Goal: Information Seeking & Learning: Learn about a topic

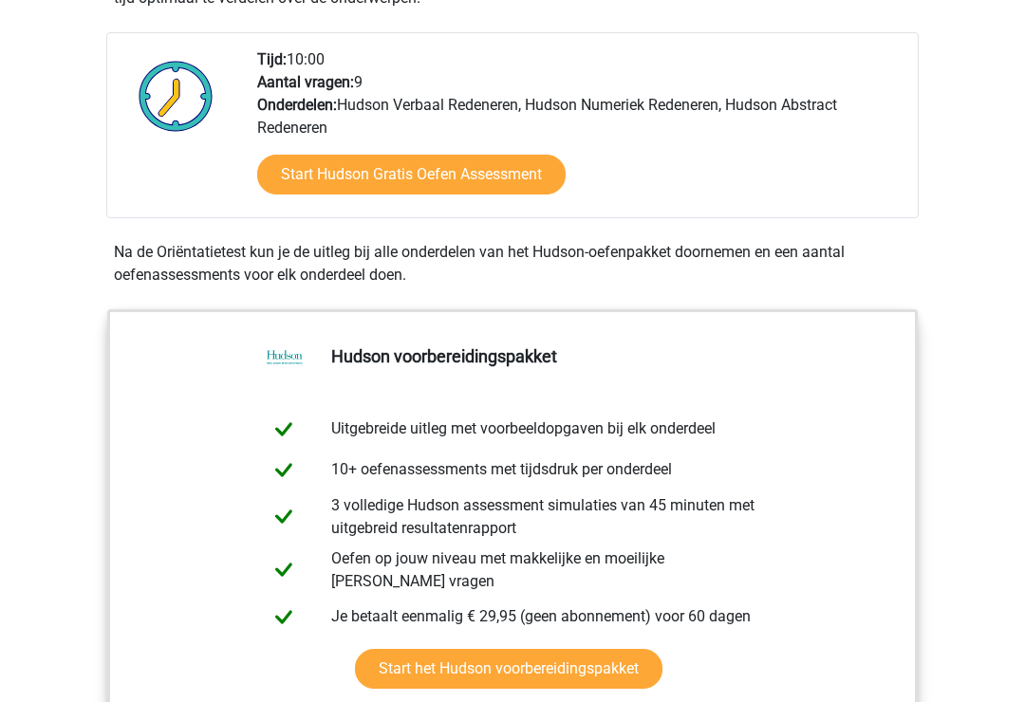
scroll to position [447, 0]
click at [526, 189] on link "Start Hudson Gratis Oefen Assessment" at bounding box center [411, 176] width 309 height 40
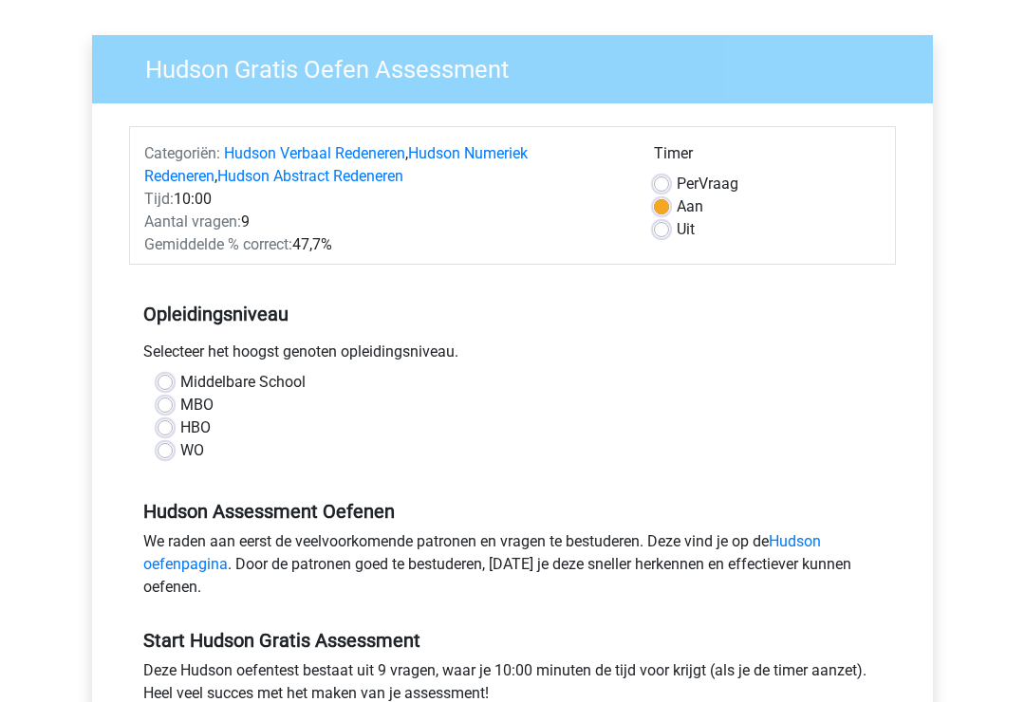
scroll to position [122, 0]
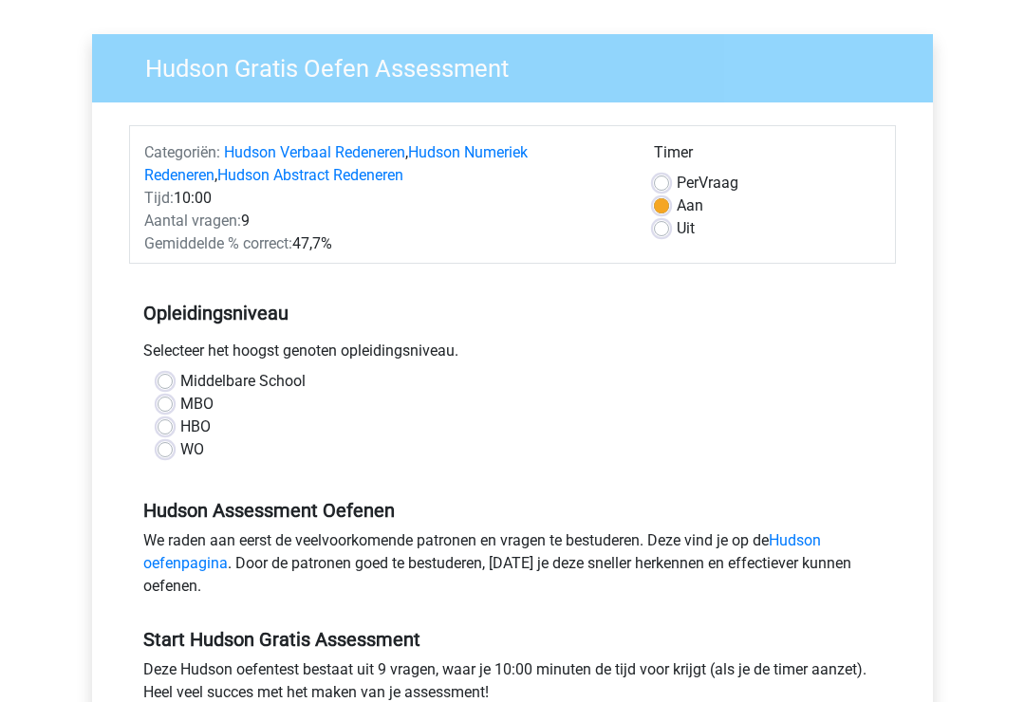
click at [180, 429] on label "HBO" at bounding box center [195, 427] width 30 height 23
click at [163, 429] on input "HBO" at bounding box center [165, 425] width 15 height 19
radio input "true"
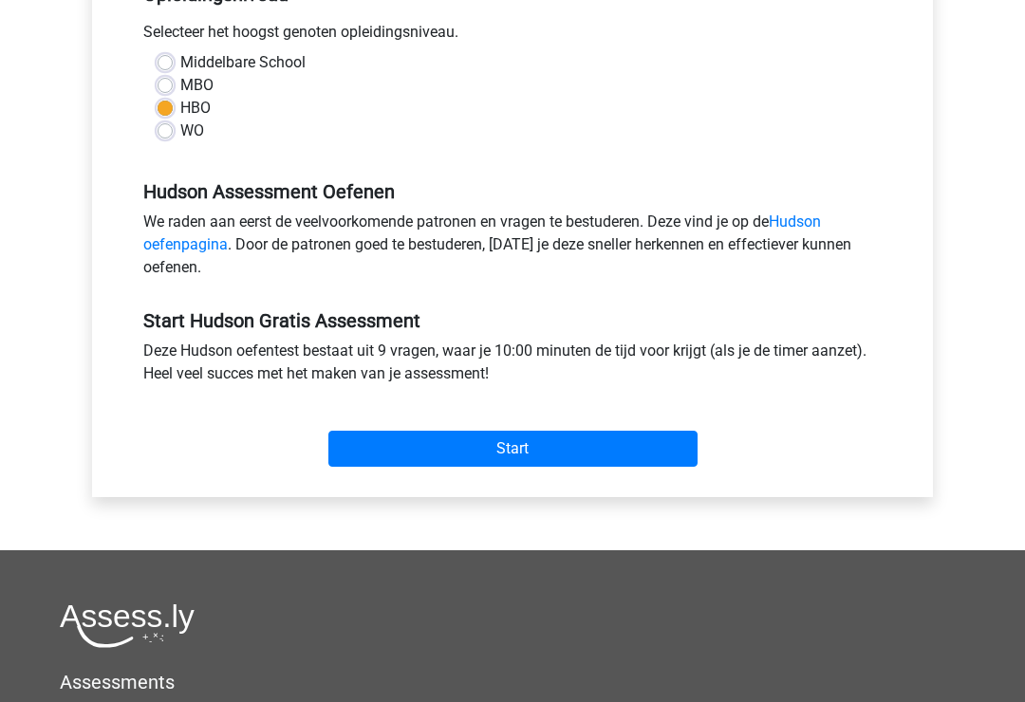
scroll to position [444, 0]
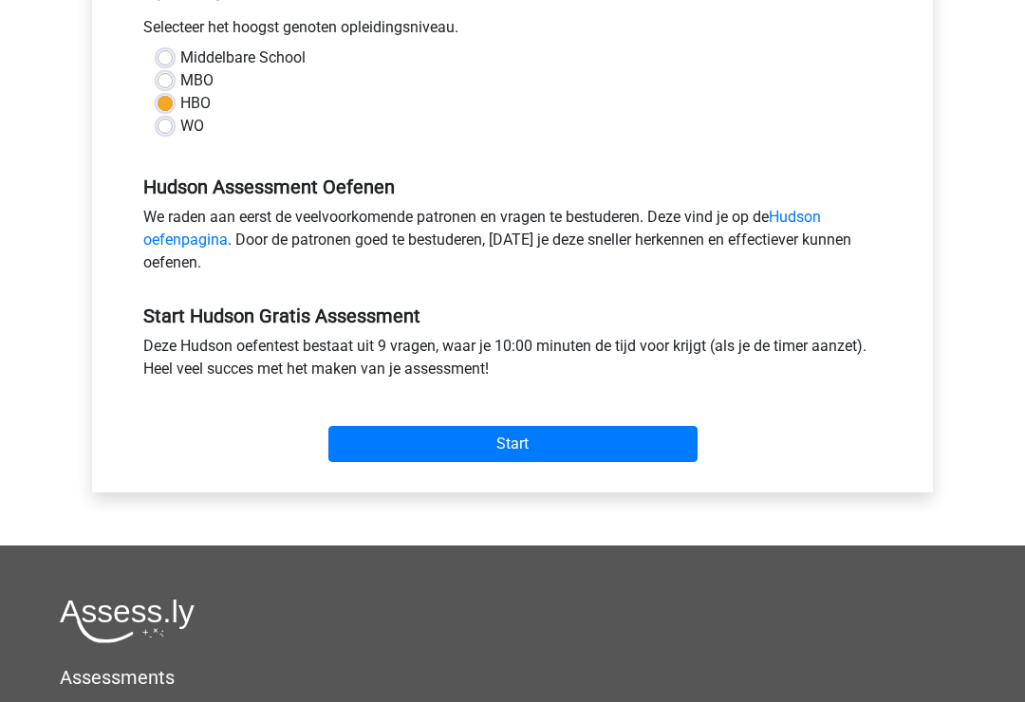
click at [646, 432] on input "Start" at bounding box center [512, 445] width 369 height 36
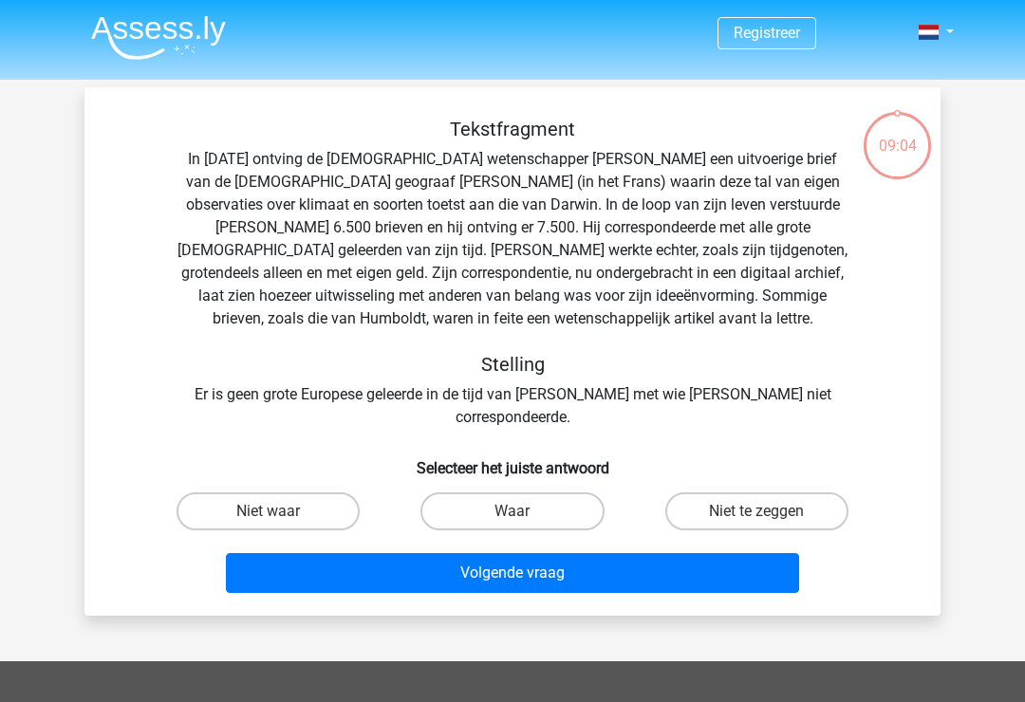
click at [760, 512] on input "Niet te zeggen" at bounding box center [763, 518] width 12 height 12
radio input "true"
click at [727, 567] on button "Volgende vraag" at bounding box center [513, 573] width 574 height 40
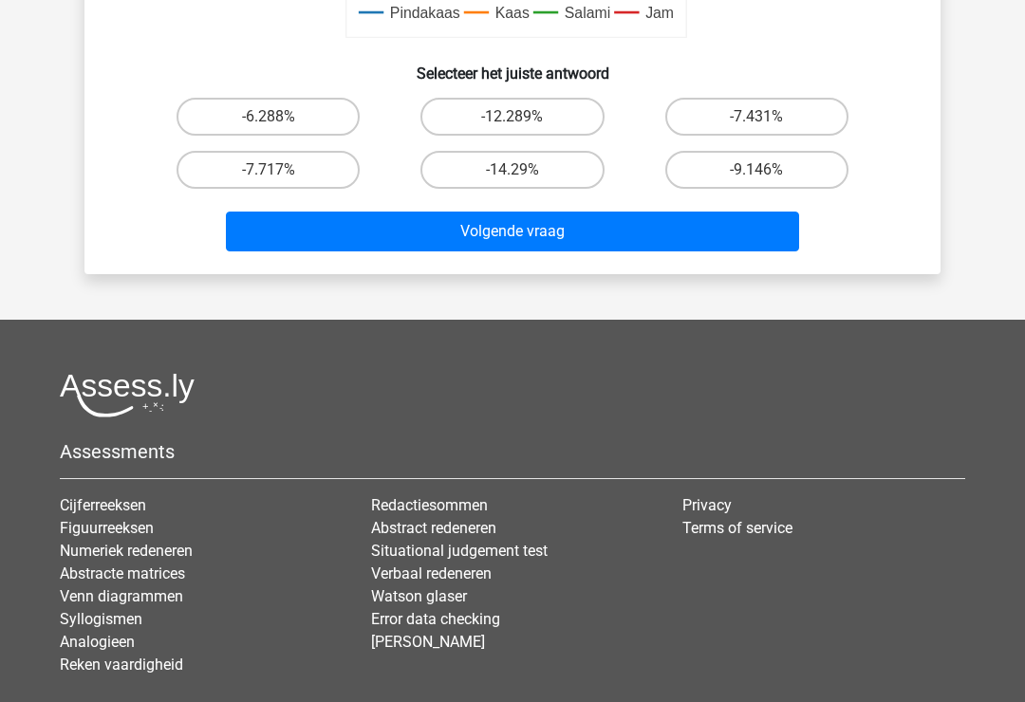
scroll to position [752, 0]
click at [553, 173] on label "-14.29%" at bounding box center [512, 170] width 183 height 38
click at [525, 173] on input "-14.29%" at bounding box center [519, 176] width 12 height 12
radio input "true"
click at [606, 240] on button "Volgende vraag" at bounding box center [513, 232] width 574 height 40
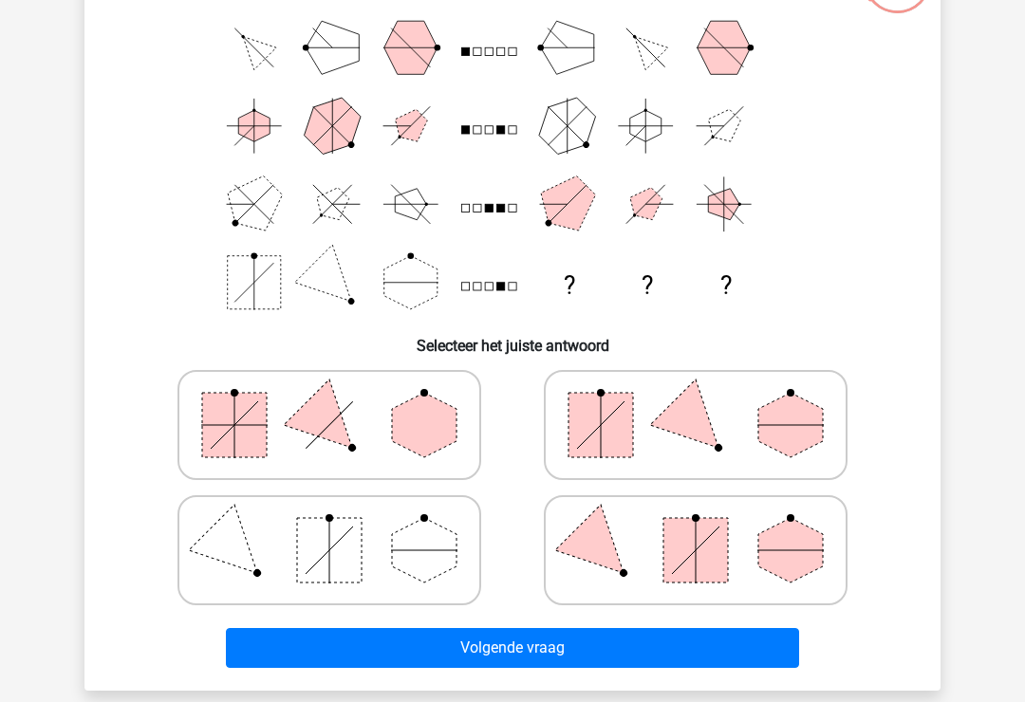
scroll to position [164, 0]
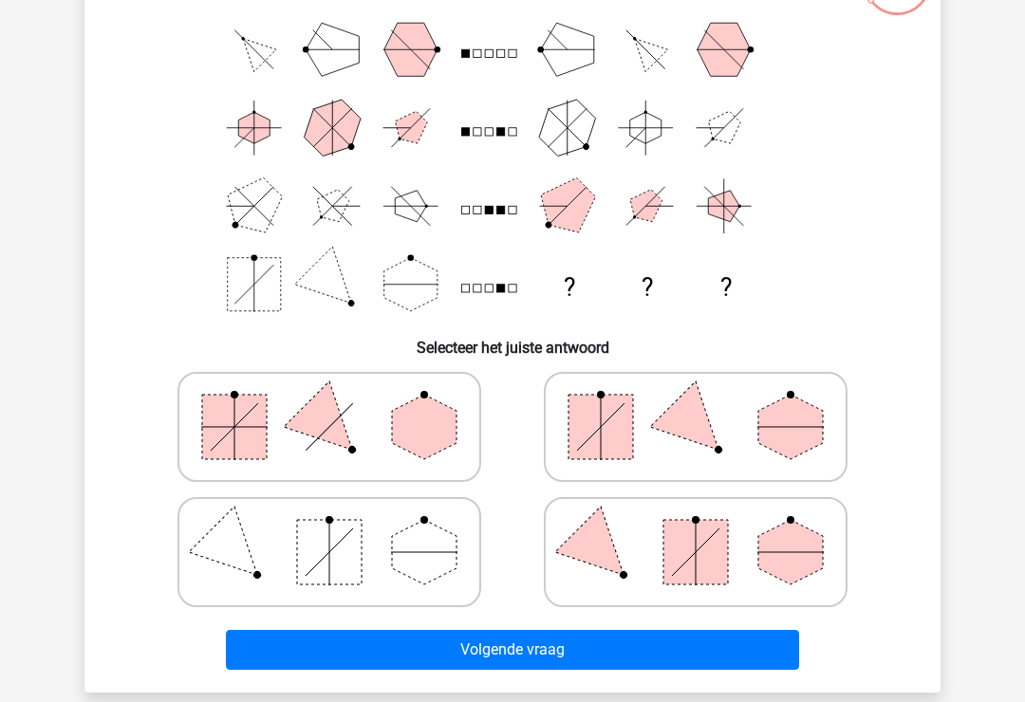
click at [773, 440] on polygon at bounding box center [791, 427] width 65 height 65
click at [708, 403] on input "radio" at bounding box center [702, 397] width 12 height 12
radio input "true"
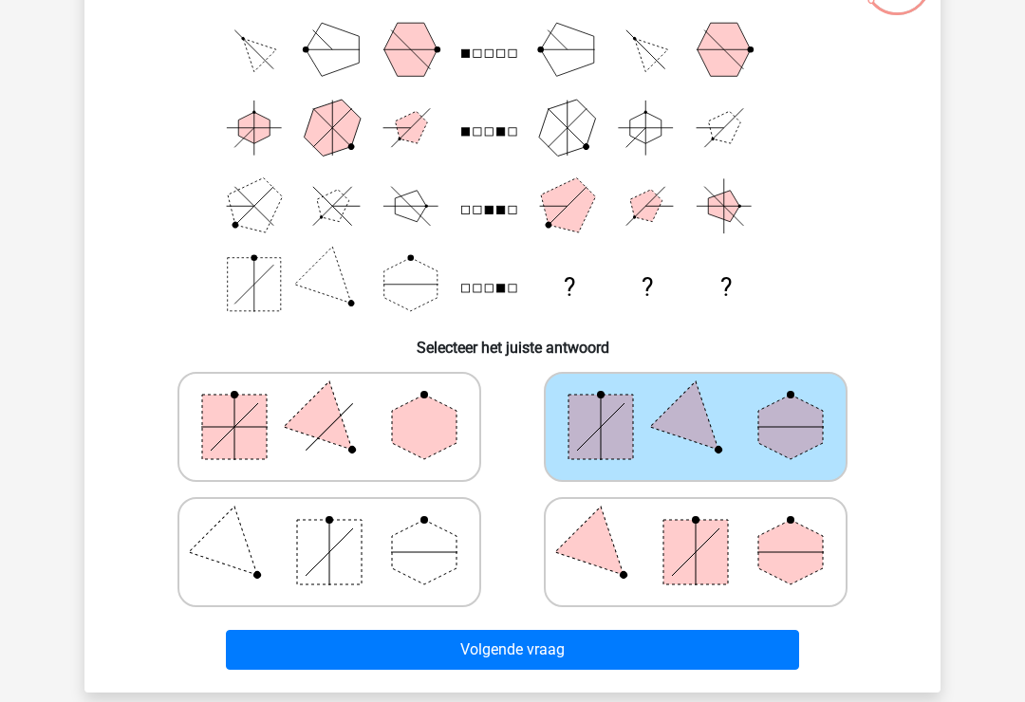
click at [732, 654] on button "Volgende vraag" at bounding box center [513, 650] width 574 height 40
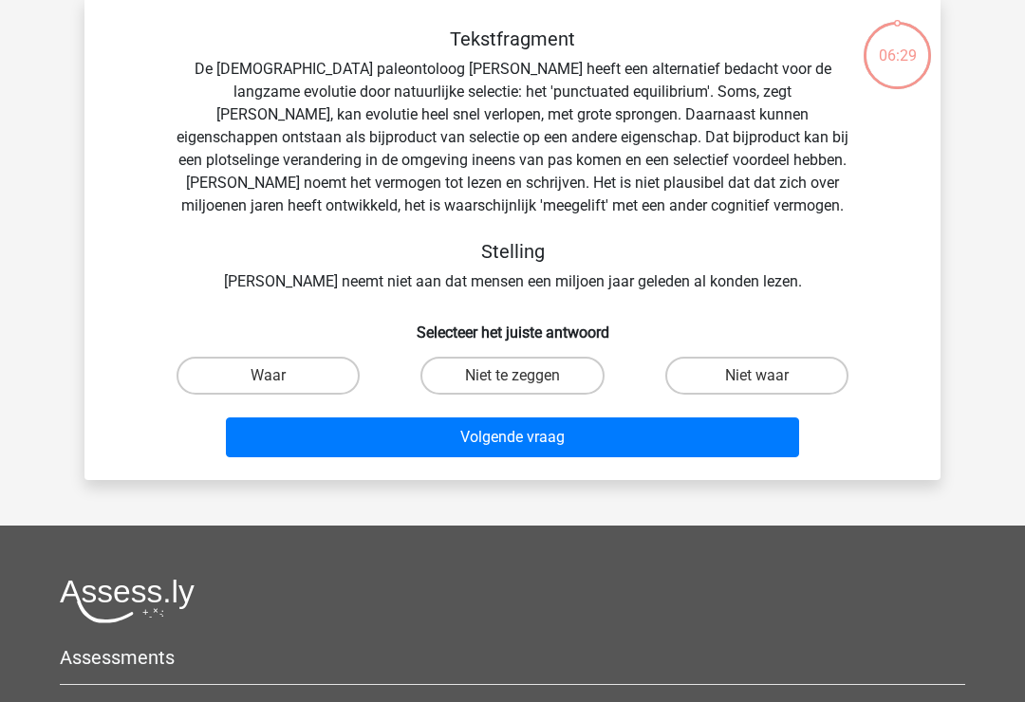
scroll to position [87, 0]
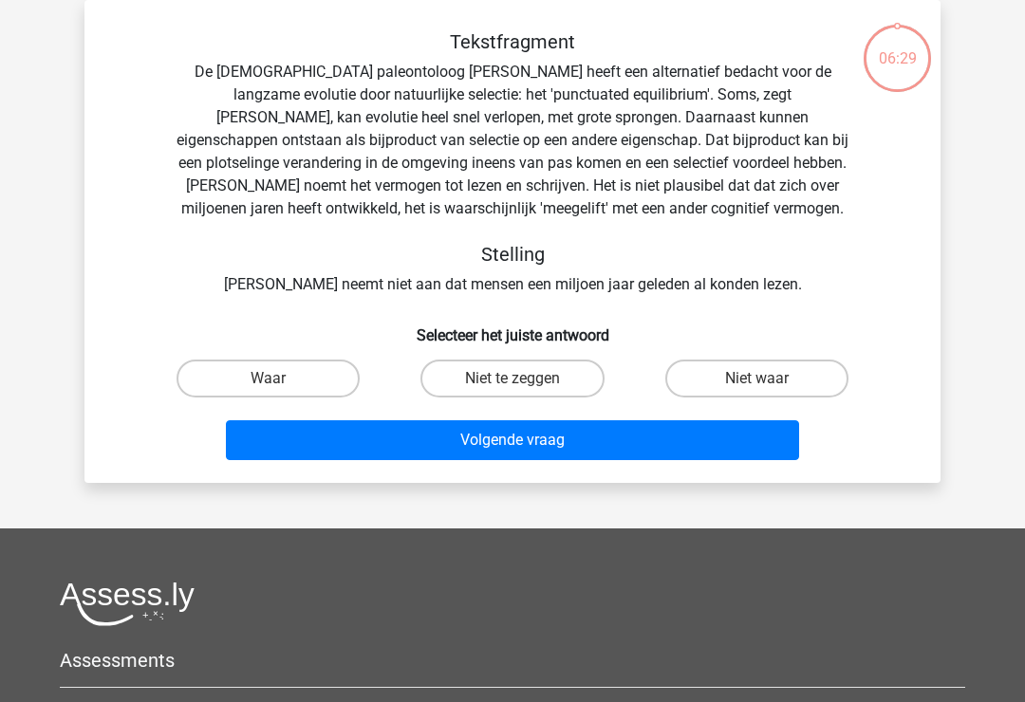
click at [836, 367] on label "Niet waar" at bounding box center [756, 379] width 183 height 38
click at [769, 379] on input "Niet waar" at bounding box center [763, 385] width 12 height 12
radio input "true"
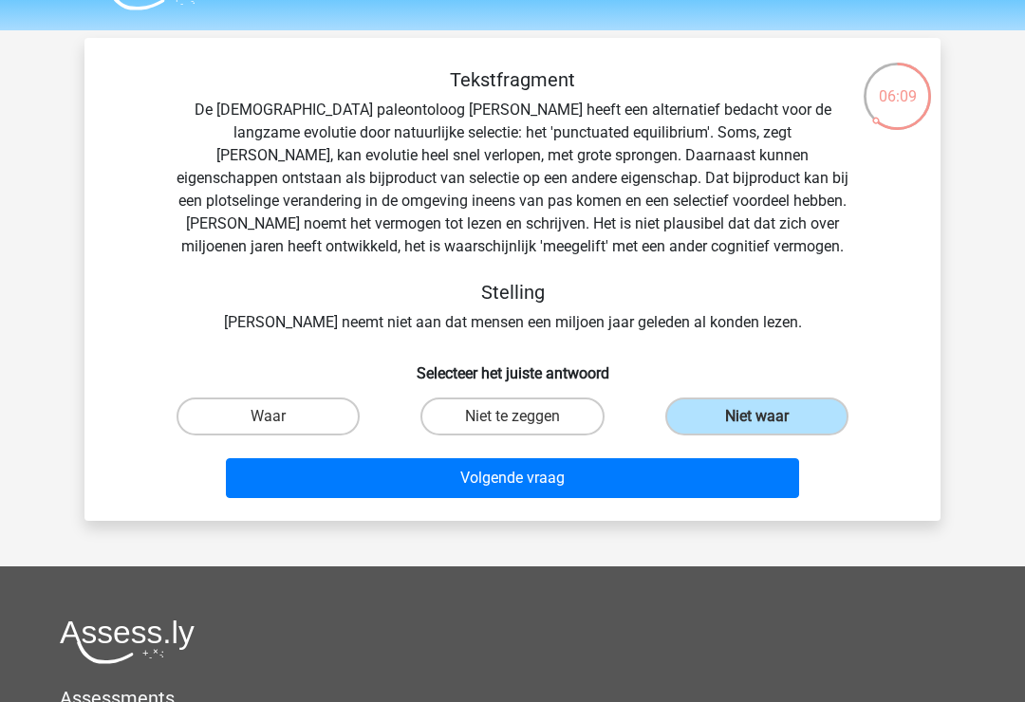
scroll to position [48, 0]
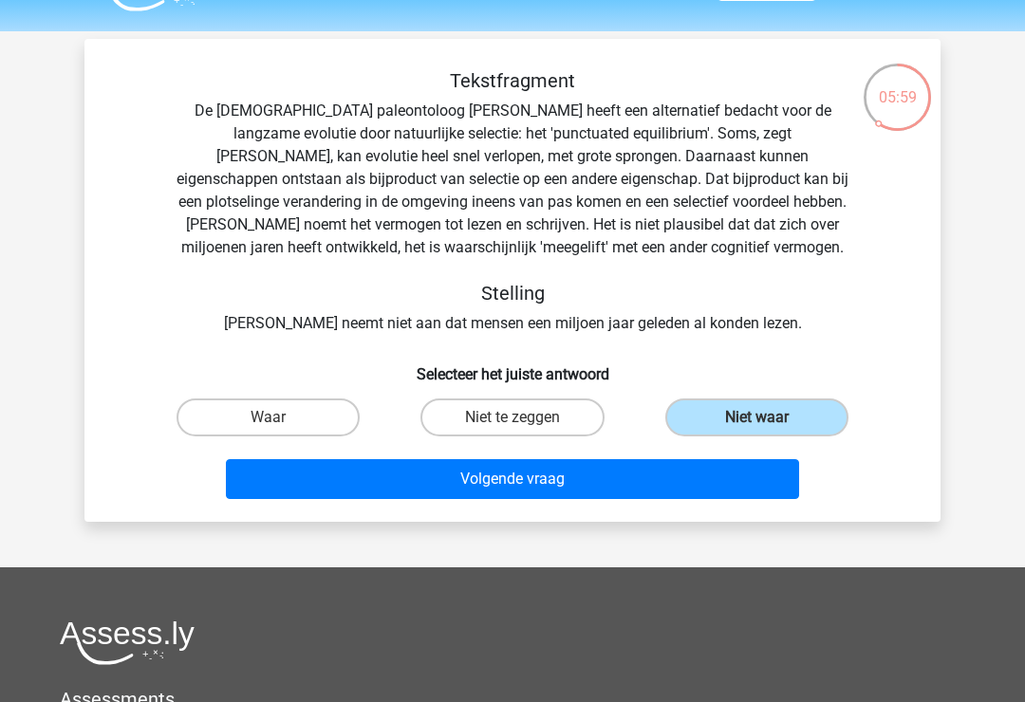
click at [253, 432] on label "Waar" at bounding box center [268, 418] width 183 height 38
click at [269, 430] on input "Waar" at bounding box center [275, 424] width 12 height 12
radio input "true"
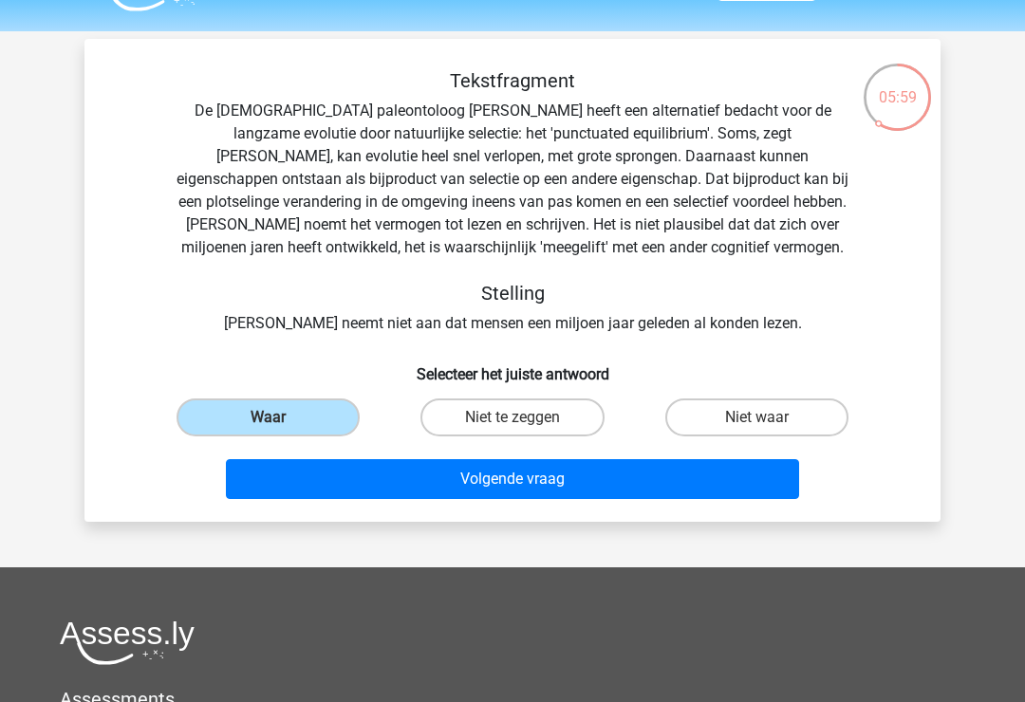
click at [646, 481] on button "Volgende vraag" at bounding box center [513, 479] width 574 height 40
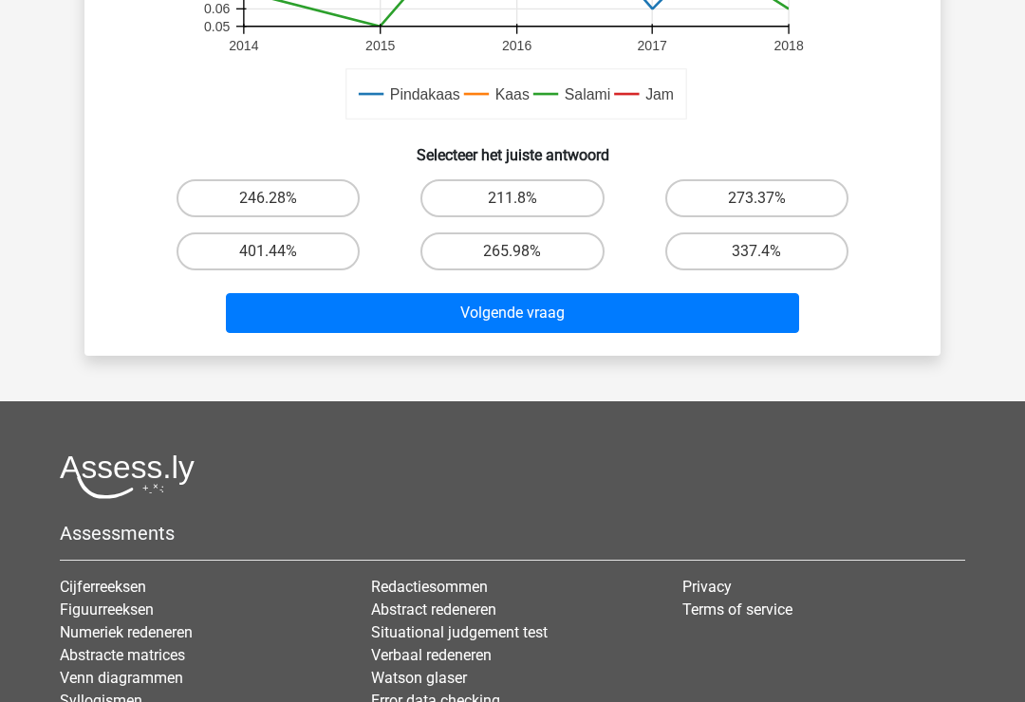
scroll to position [720, 0]
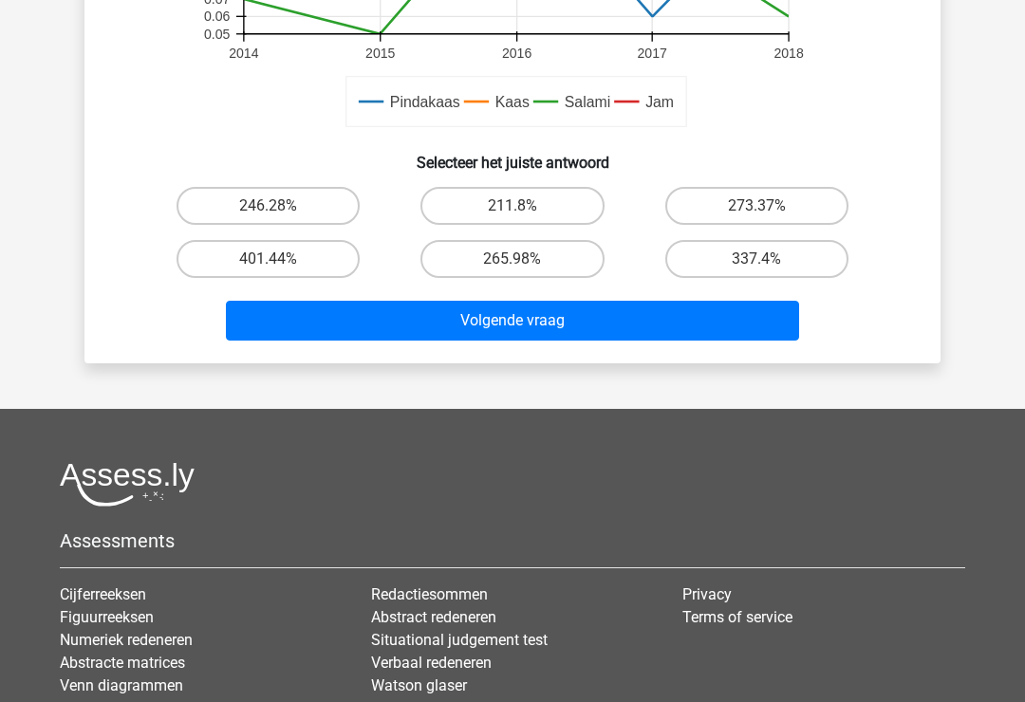
click at [557, 267] on label "265.98%" at bounding box center [512, 259] width 183 height 38
click at [525, 267] on input "265.98%" at bounding box center [519, 265] width 12 height 12
radio input "true"
click at [627, 327] on button "Volgende vraag" at bounding box center [513, 321] width 574 height 40
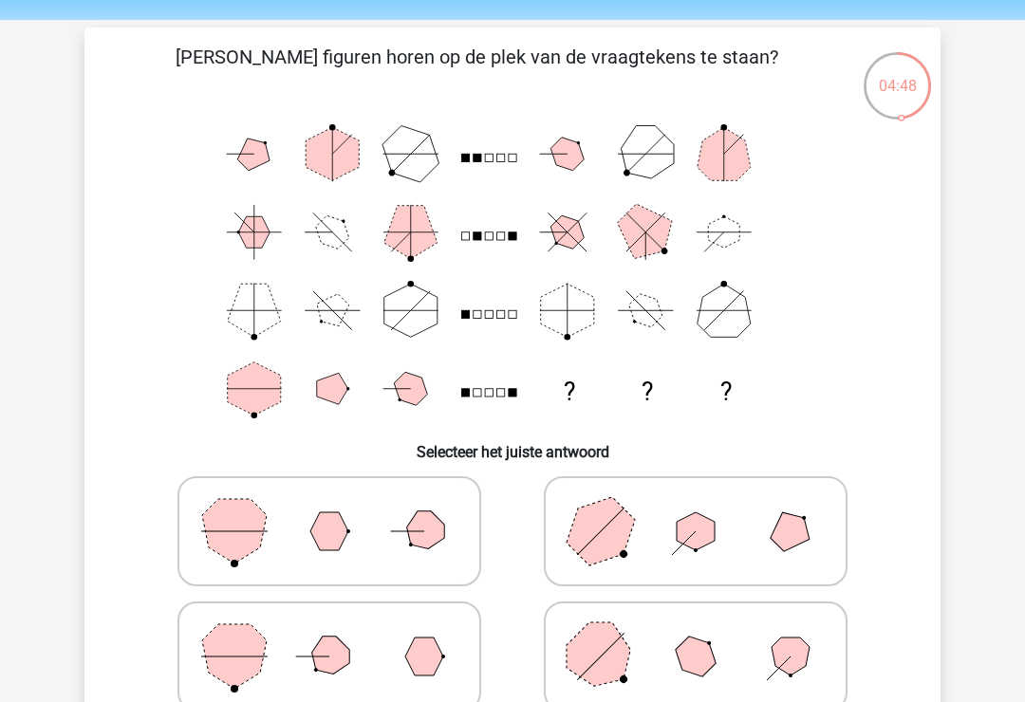
scroll to position [61, 0]
click at [763, 526] on icon at bounding box center [695, 530] width 285 height 95
click at [708, 507] on input "radio" at bounding box center [702, 501] width 12 height 12
radio input "true"
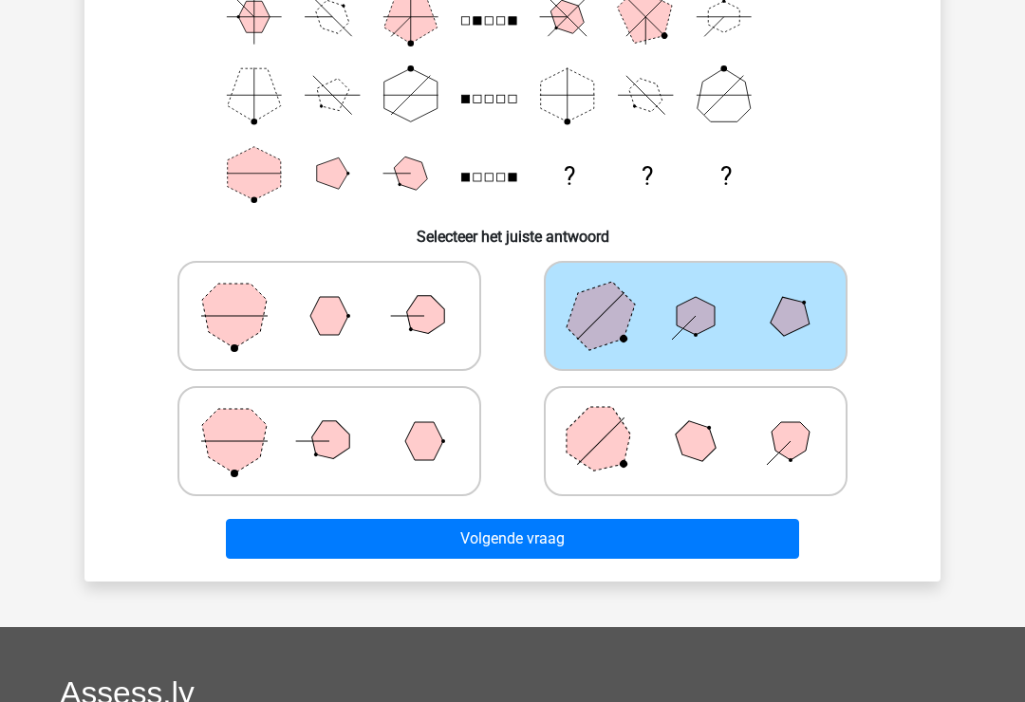
click at [721, 555] on button "Volgende vraag" at bounding box center [513, 539] width 574 height 40
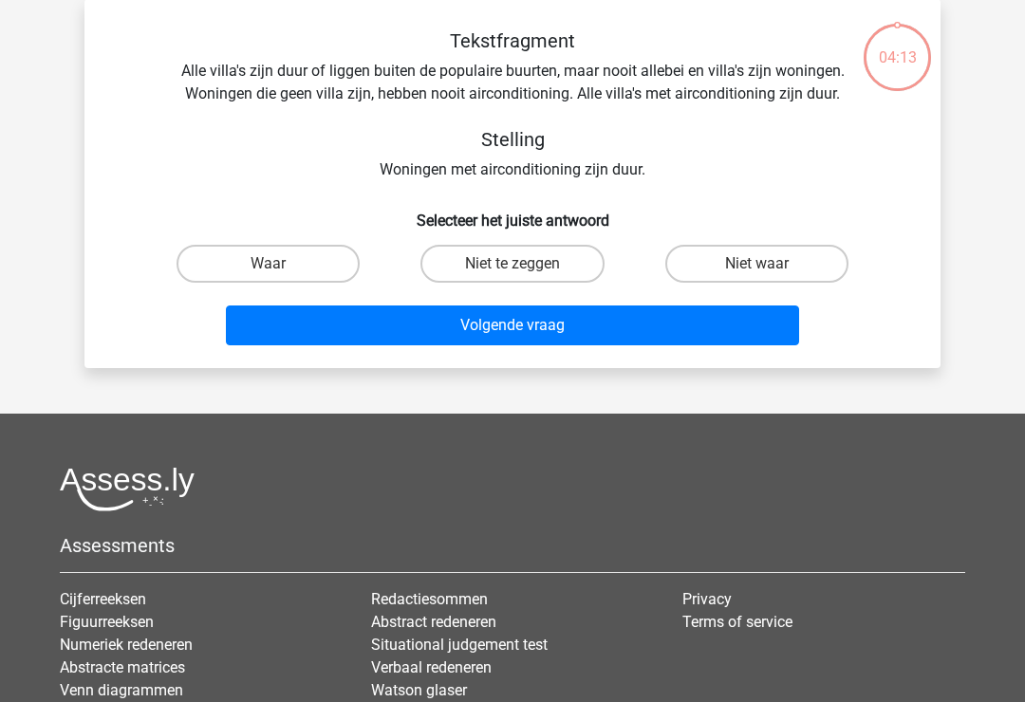
scroll to position [87, 0]
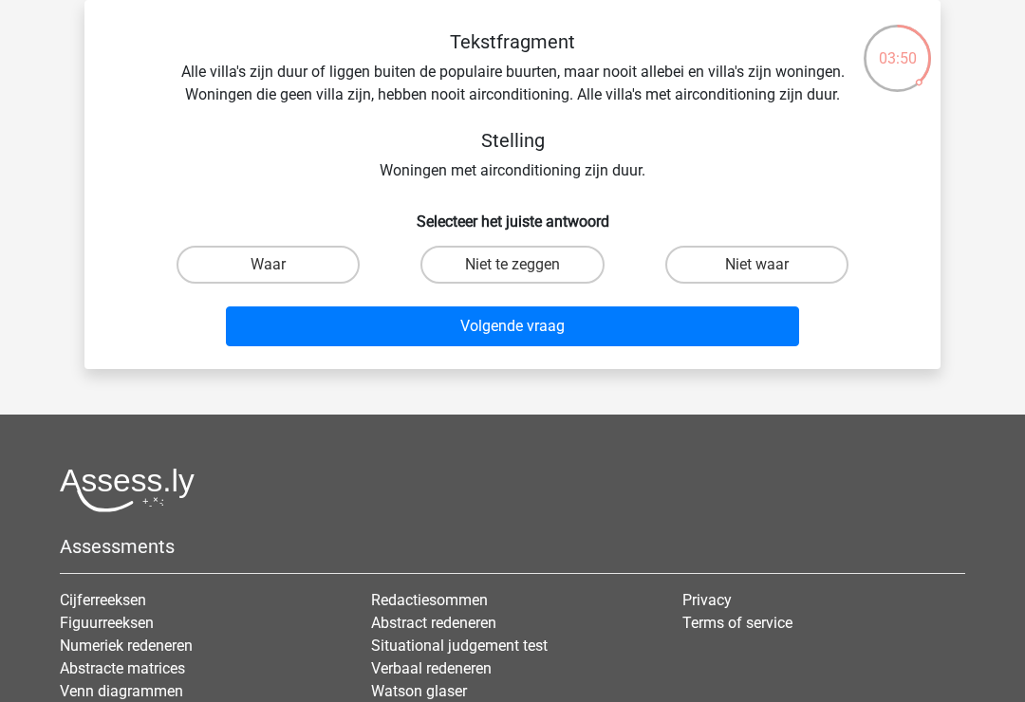
click at [282, 282] on label "Waar" at bounding box center [268, 265] width 183 height 38
click at [281, 277] on input "Waar" at bounding box center [275, 271] width 12 height 12
radio input "true"
click at [377, 337] on button "Volgende vraag" at bounding box center [513, 327] width 574 height 40
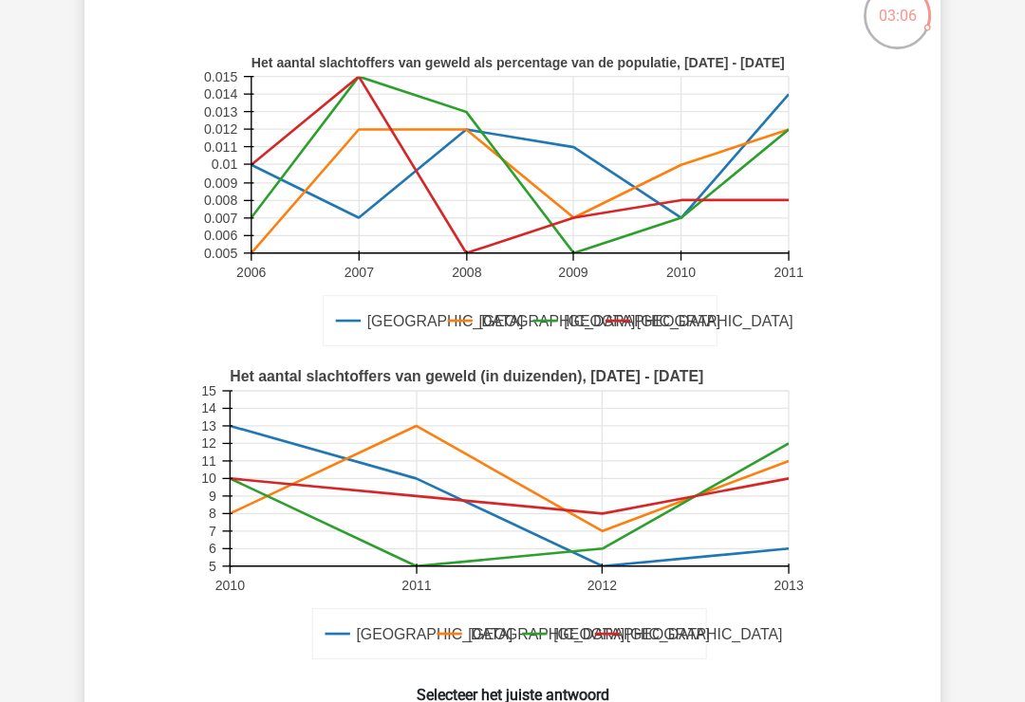
scroll to position [129, 0]
click at [687, 166] on rect at bounding box center [520, 166] width 537 height 177
click at [690, 179] on rect at bounding box center [520, 166] width 537 height 177
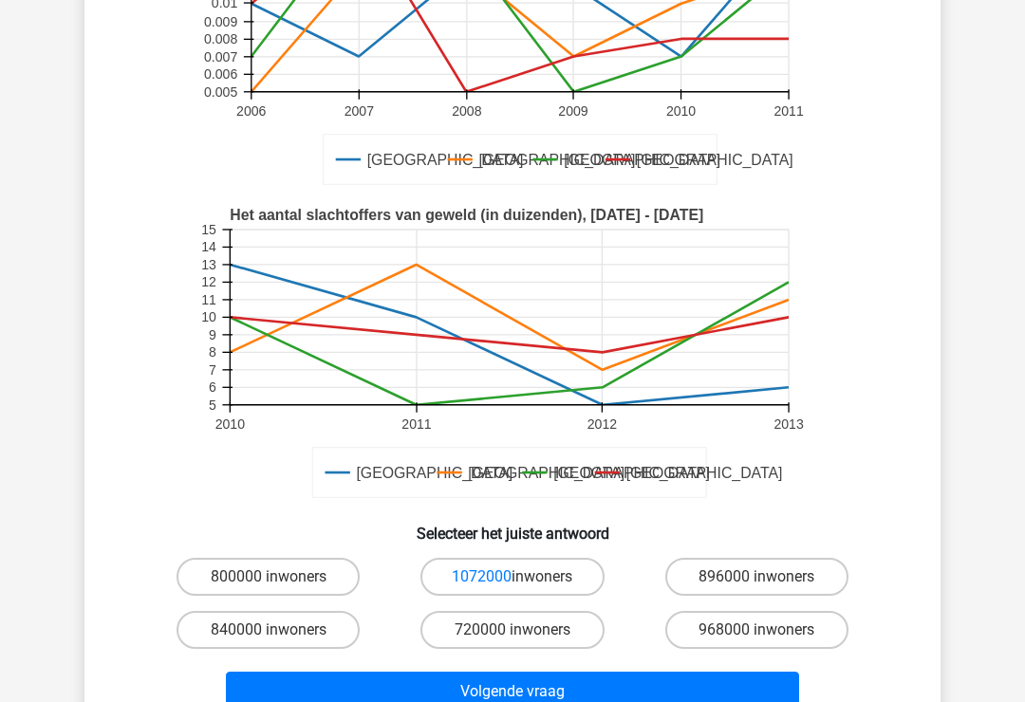
scroll to position [352, 0]
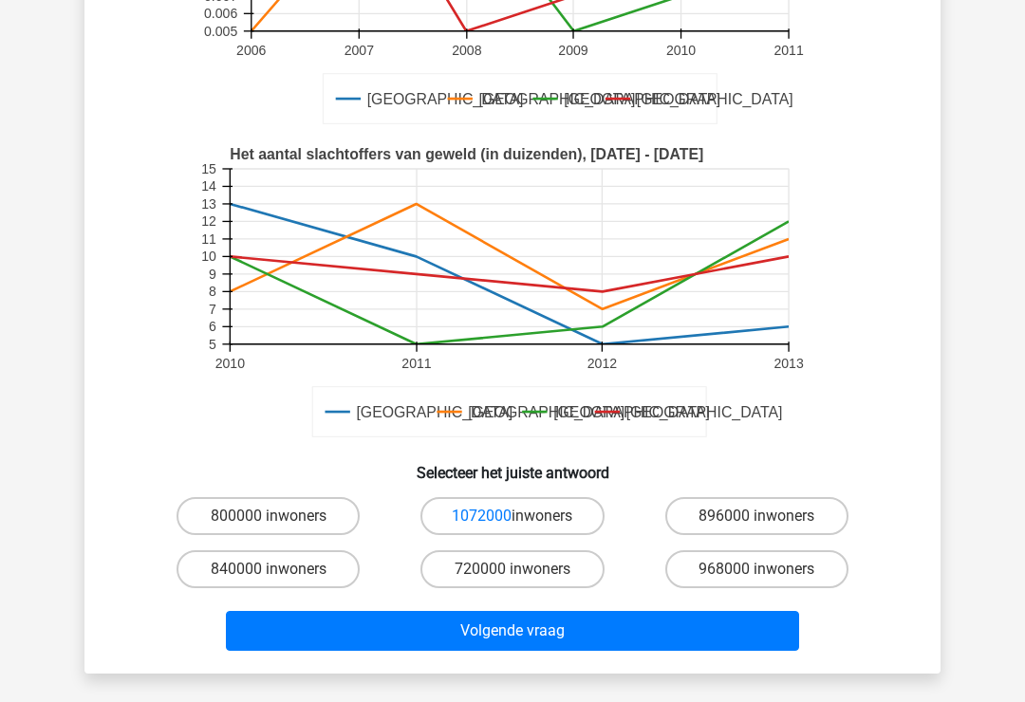
click at [555, 515] on label "1072000 inwoners" at bounding box center [512, 516] width 183 height 38
click at [525, 516] on input "1072000 inwoners" at bounding box center [519, 522] width 12 height 12
radio input "true"
click at [702, 643] on button "Volgende vraag" at bounding box center [513, 631] width 574 height 40
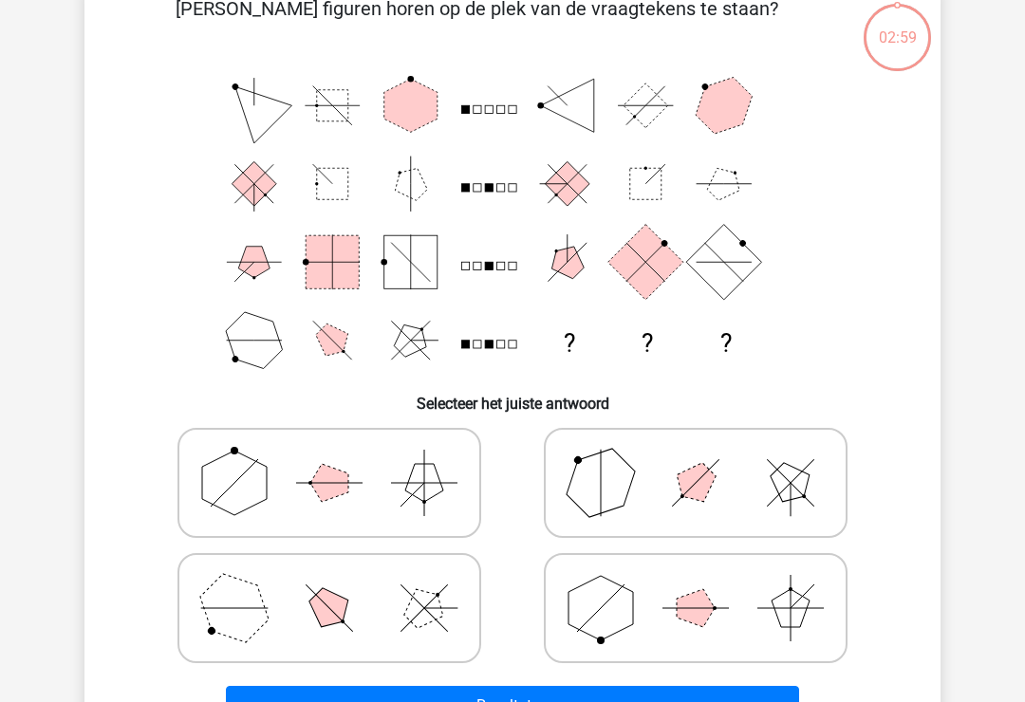
scroll to position [87, 0]
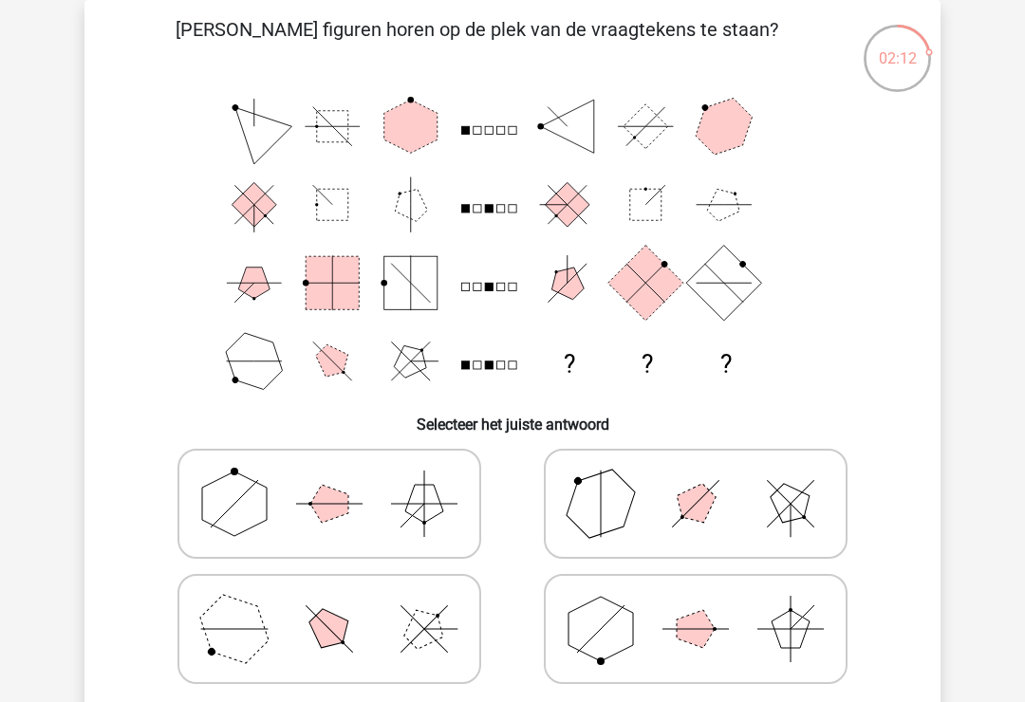
click at [386, 509] on icon at bounding box center [329, 504] width 285 height 95
click at [342, 480] on input "radio" at bounding box center [335, 474] width 12 height 12
radio input "true"
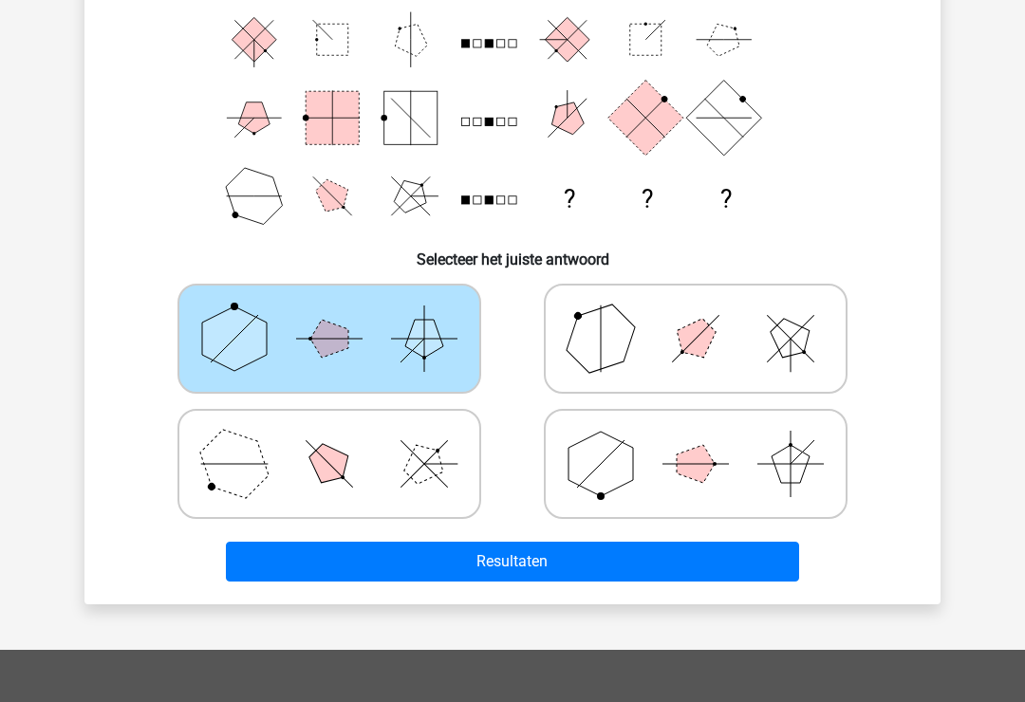
scroll to position [256, 0]
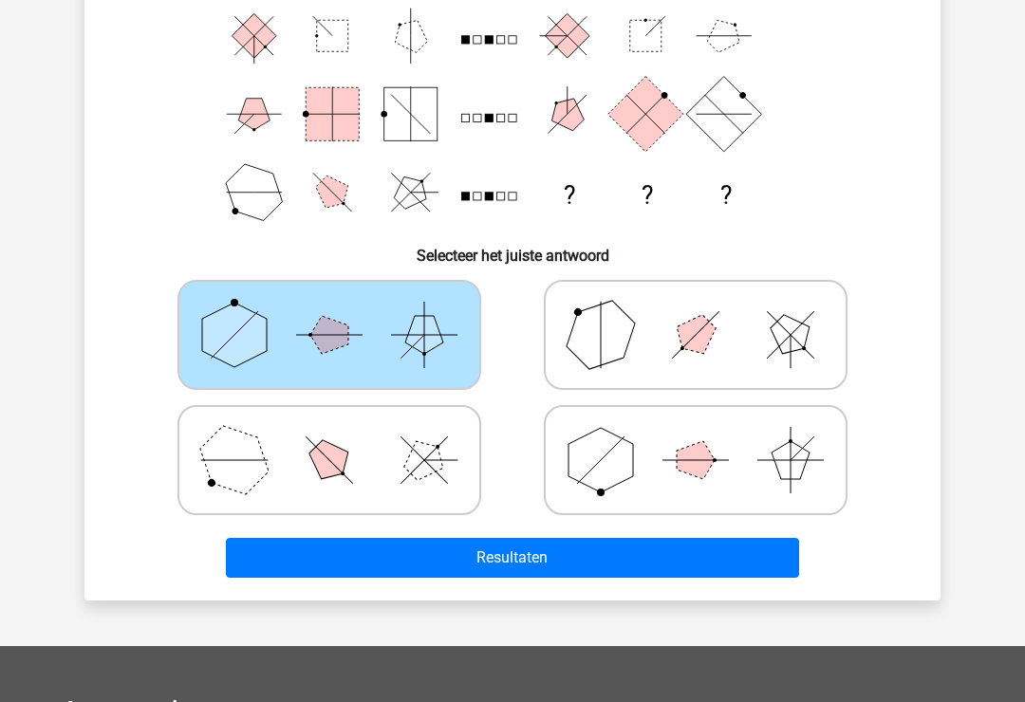
click at [694, 576] on button "Resultaten" at bounding box center [513, 558] width 574 height 40
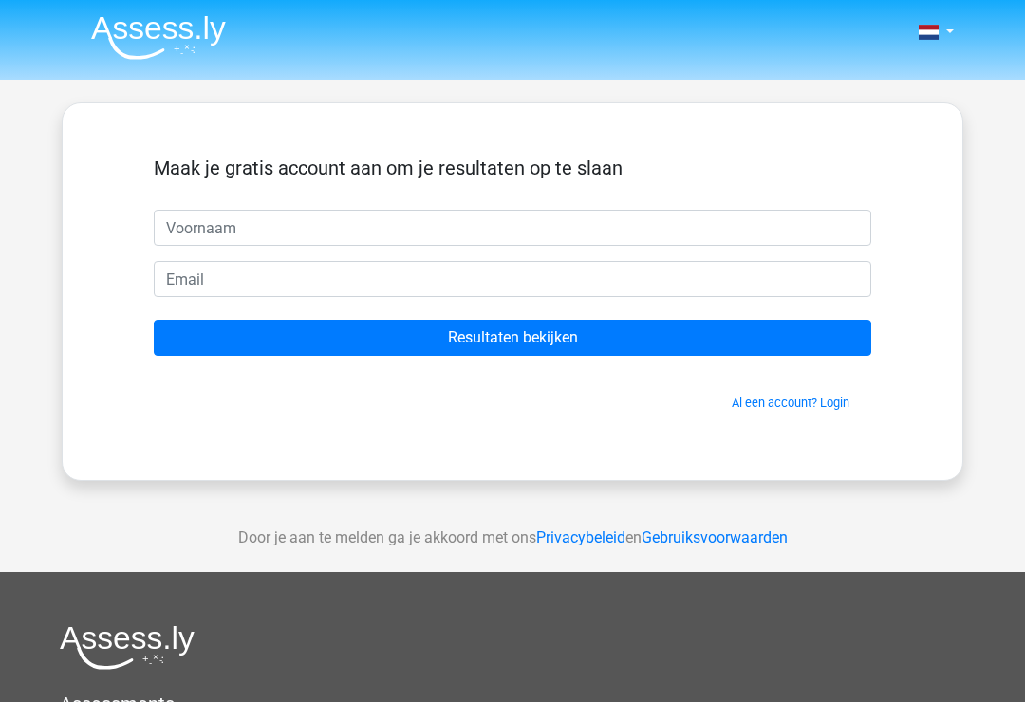
scroll to position [1, 0]
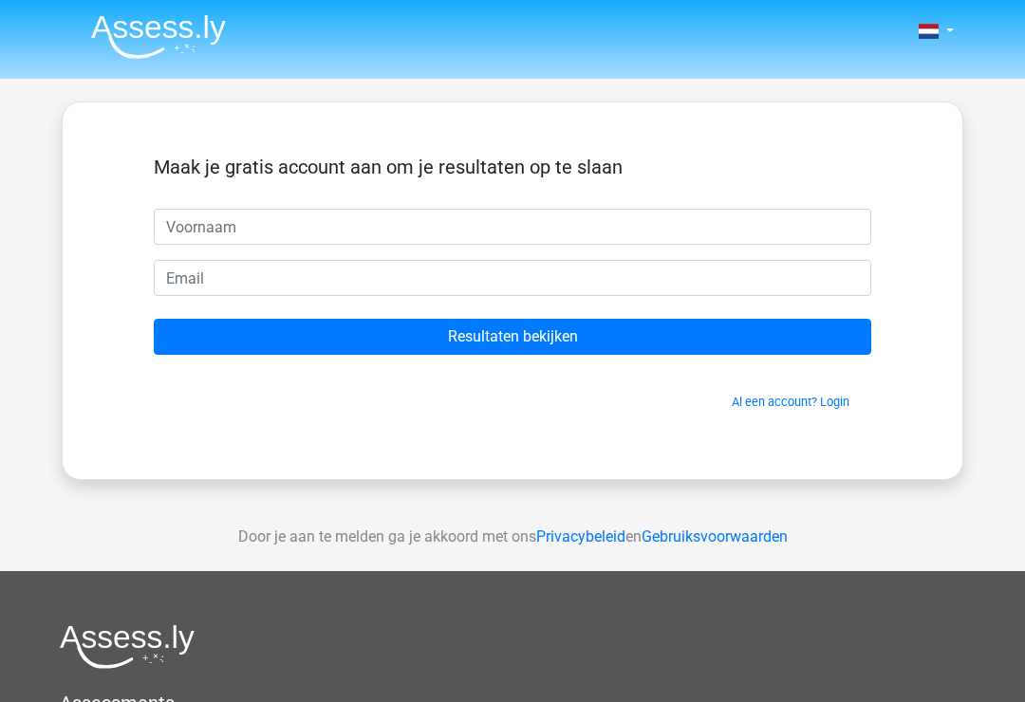
click at [739, 347] on input "Resultaten bekijken" at bounding box center [513, 337] width 718 height 36
click at [945, 231] on div "Maak je gratis account aan om je resultaten op te slaan Resultaten bekijken Al …" at bounding box center [513, 291] width 902 height 379
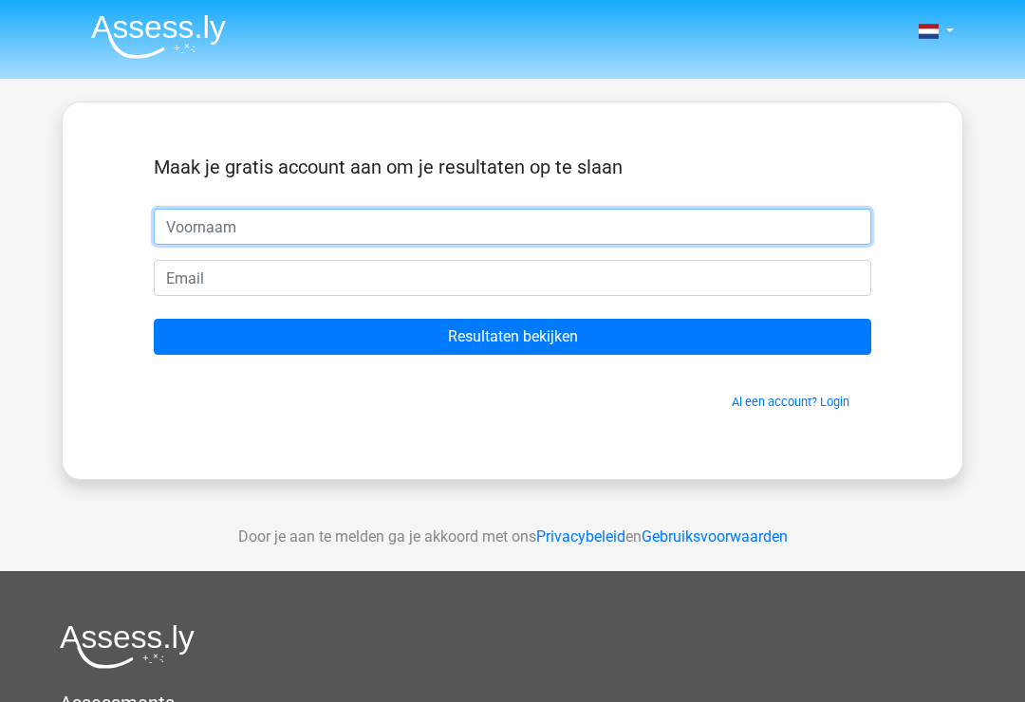
click at [183, 244] on input "text" at bounding box center [513, 227] width 718 height 36
type input "Rjdjdd"
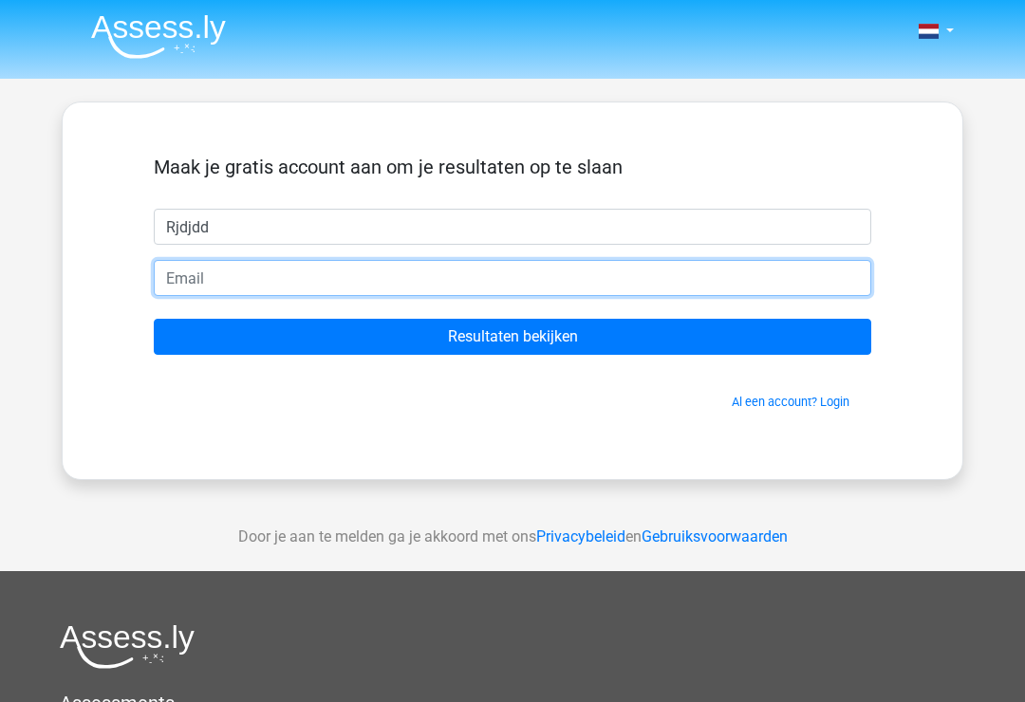
click at [196, 263] on input "email" at bounding box center [513, 278] width 718 height 36
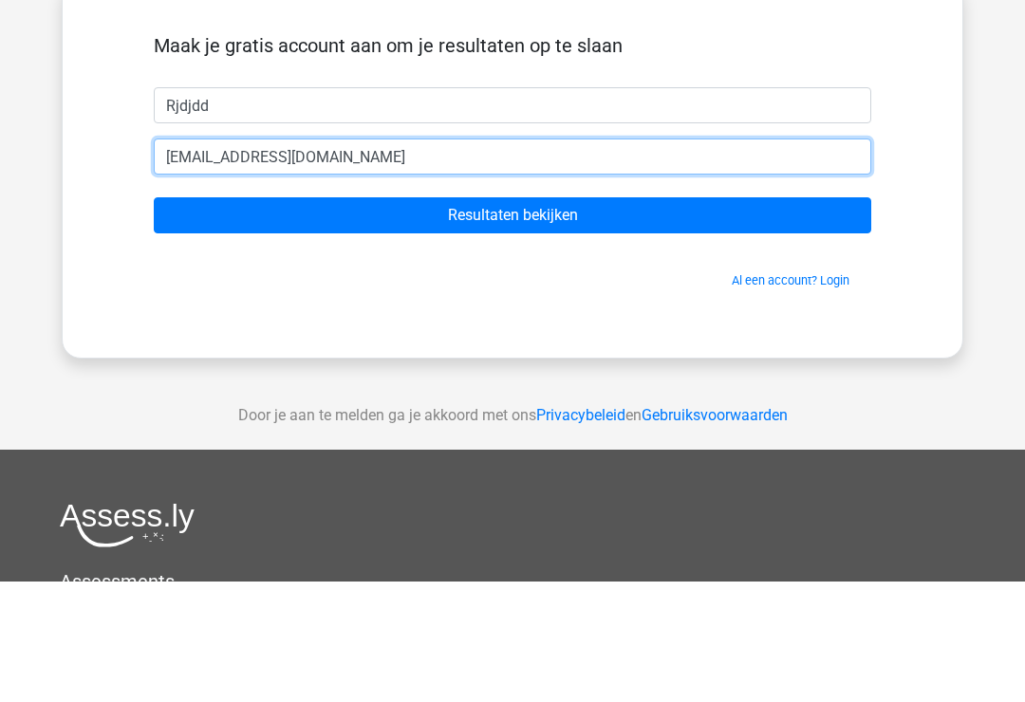
type input "detlefclaeys@hotmail.com"
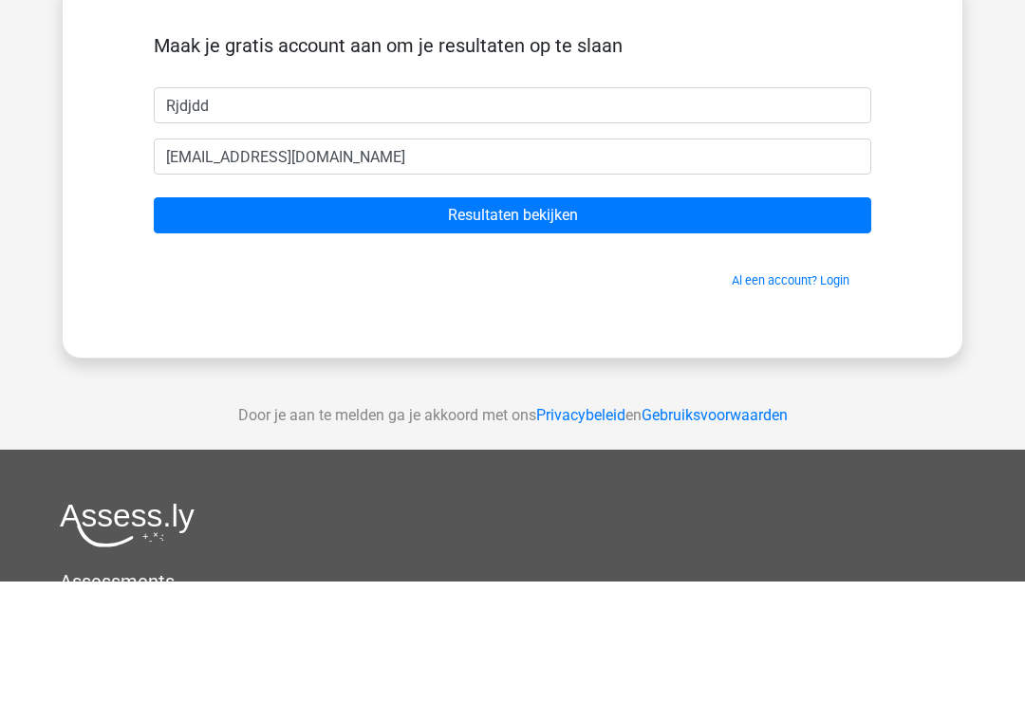
click at [287, 319] on input "Resultaten bekijken" at bounding box center [513, 337] width 718 height 36
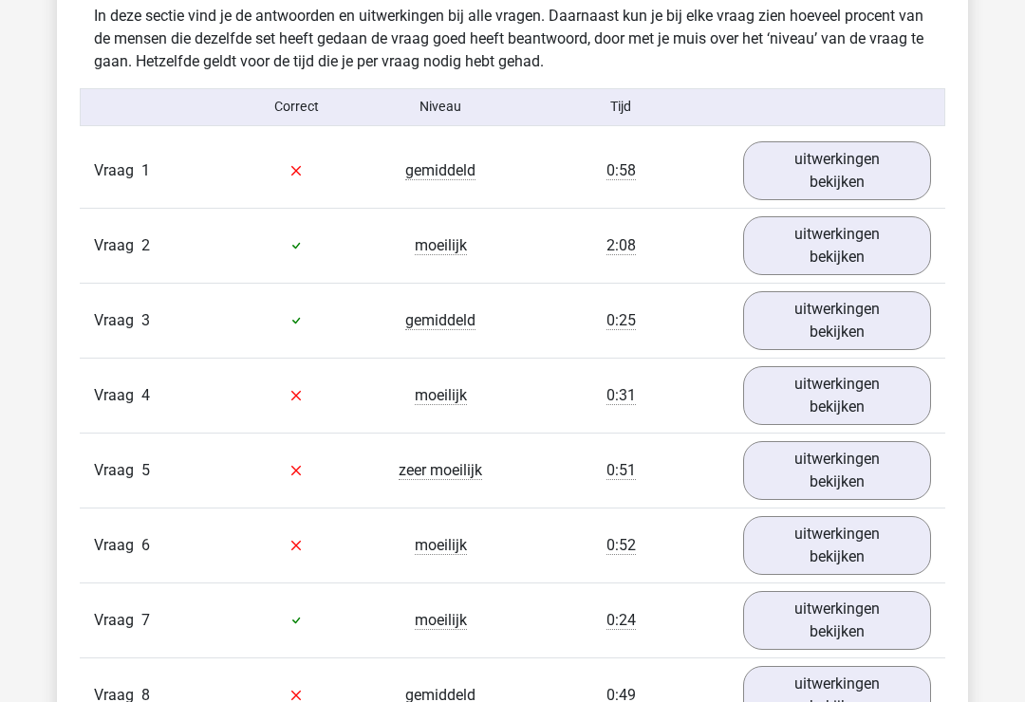
scroll to position [1958, 0]
click at [844, 154] on link "uitwerkingen bekijken" at bounding box center [837, 170] width 188 height 59
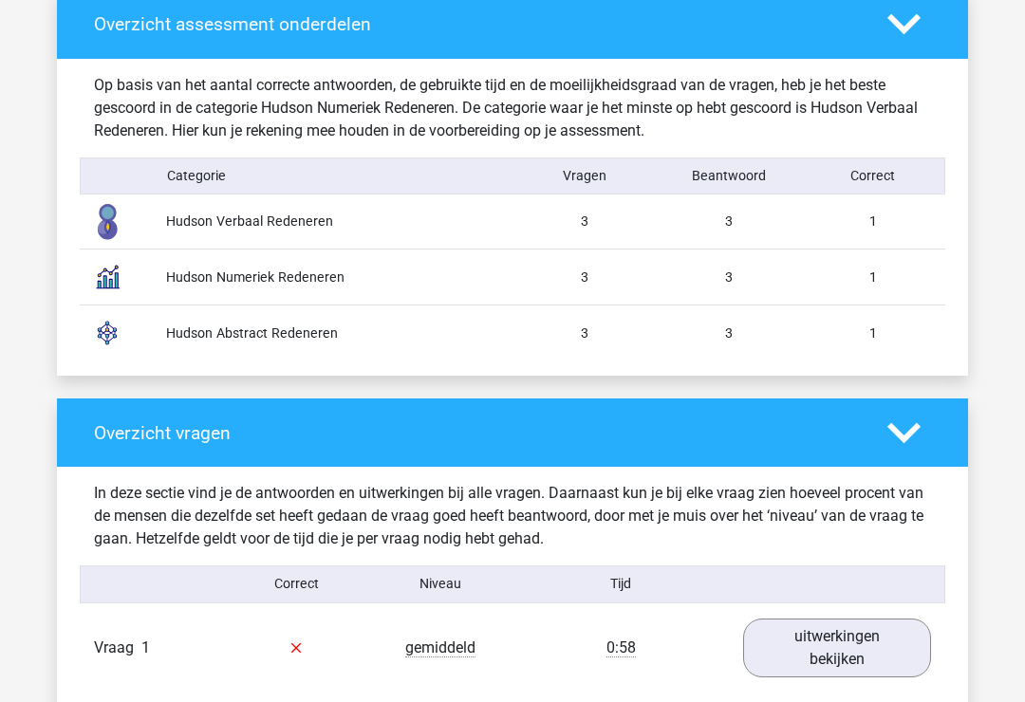
scroll to position [1480, 0]
click at [830, 269] on div "1" at bounding box center [873, 279] width 144 height 20
click at [156, 269] on div "Hudson Numeriek Redeneren" at bounding box center [332, 279] width 361 height 20
click at [890, 269] on div "1" at bounding box center [873, 279] width 144 height 20
click at [920, 427] on icon at bounding box center [904, 434] width 33 height 33
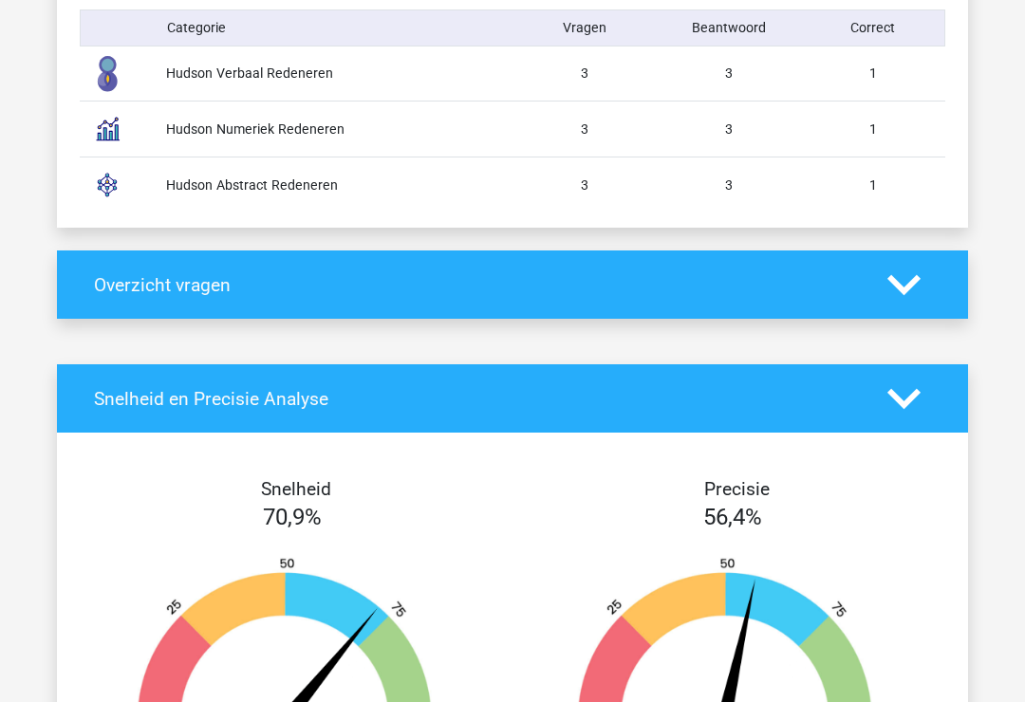
scroll to position [1631, 0]
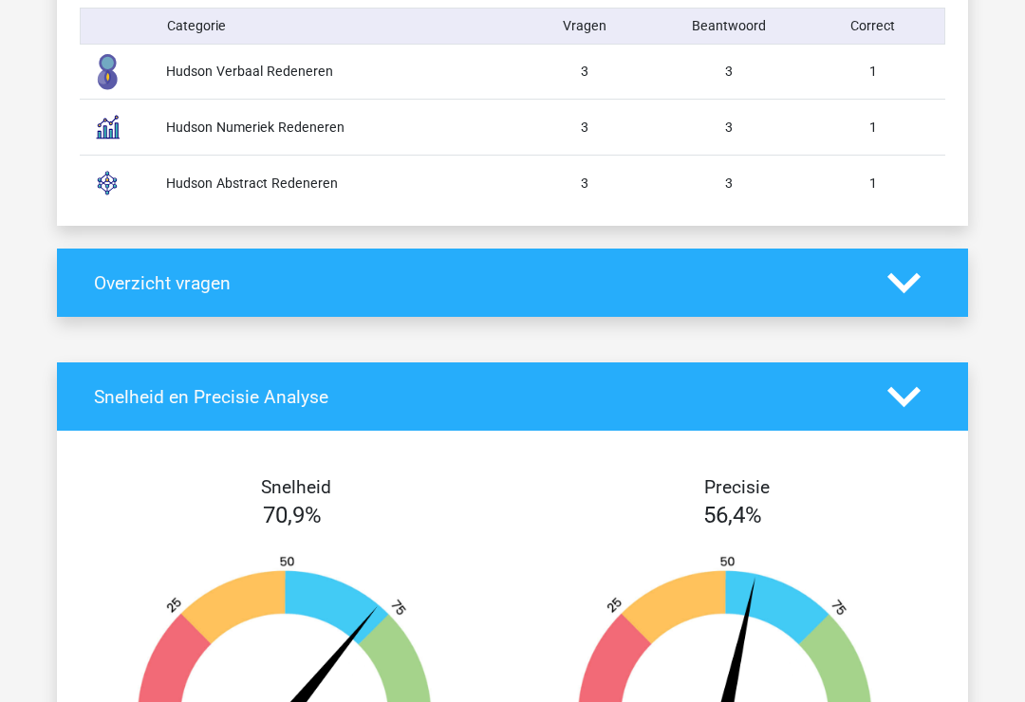
click at [927, 267] on div at bounding box center [909, 283] width 72 height 33
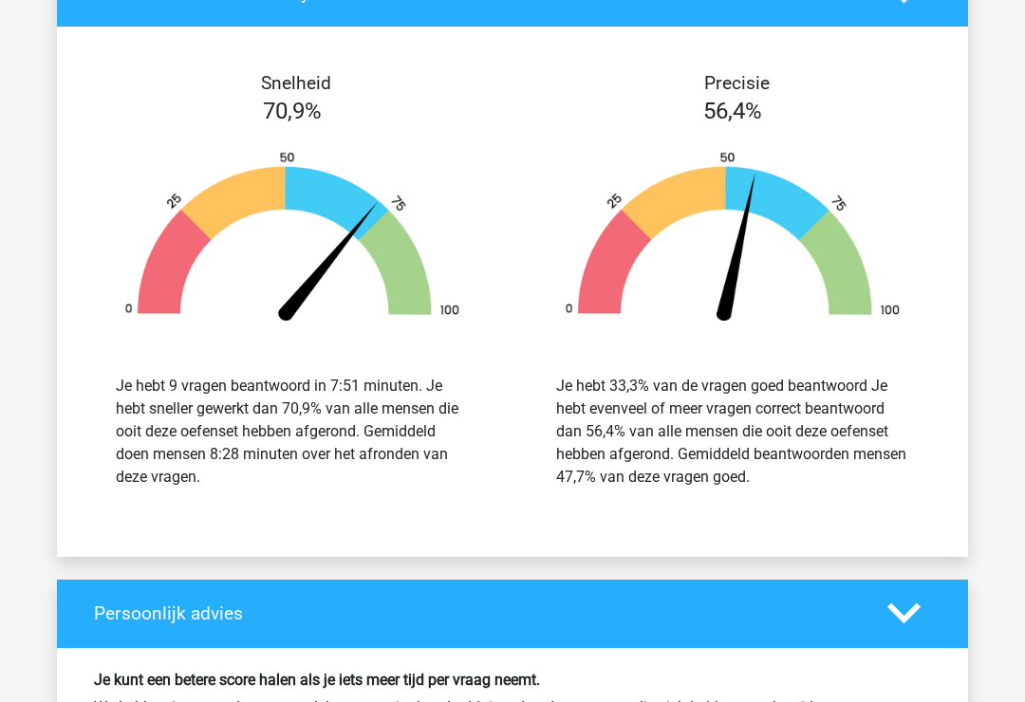
scroll to position [2037, 0]
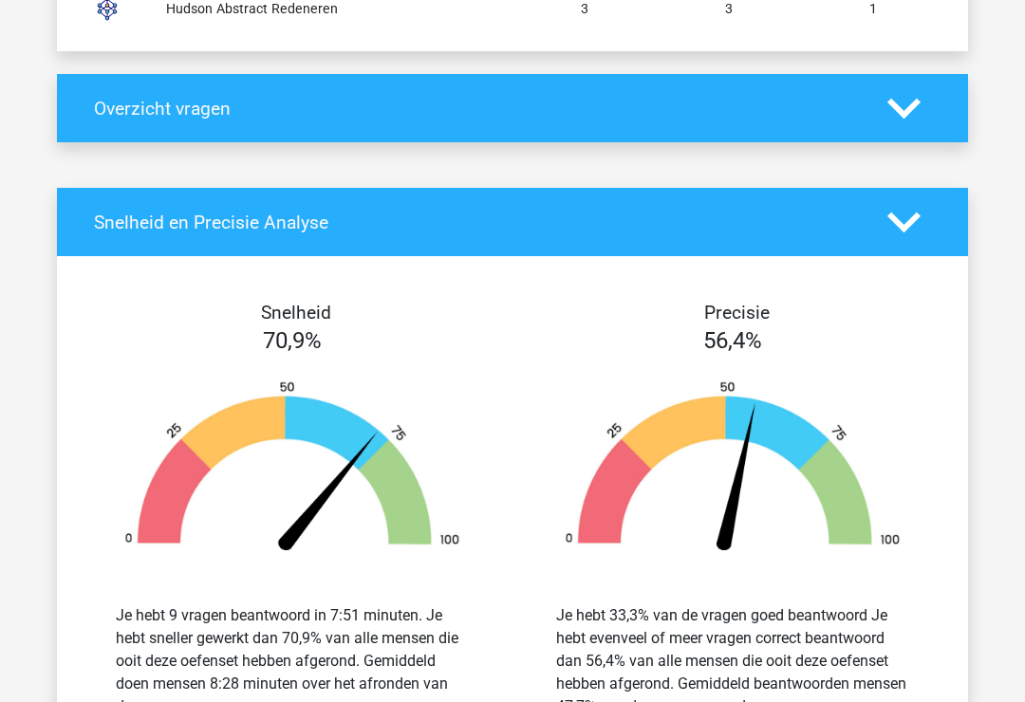
click at [910, 207] on icon at bounding box center [904, 223] width 33 height 33
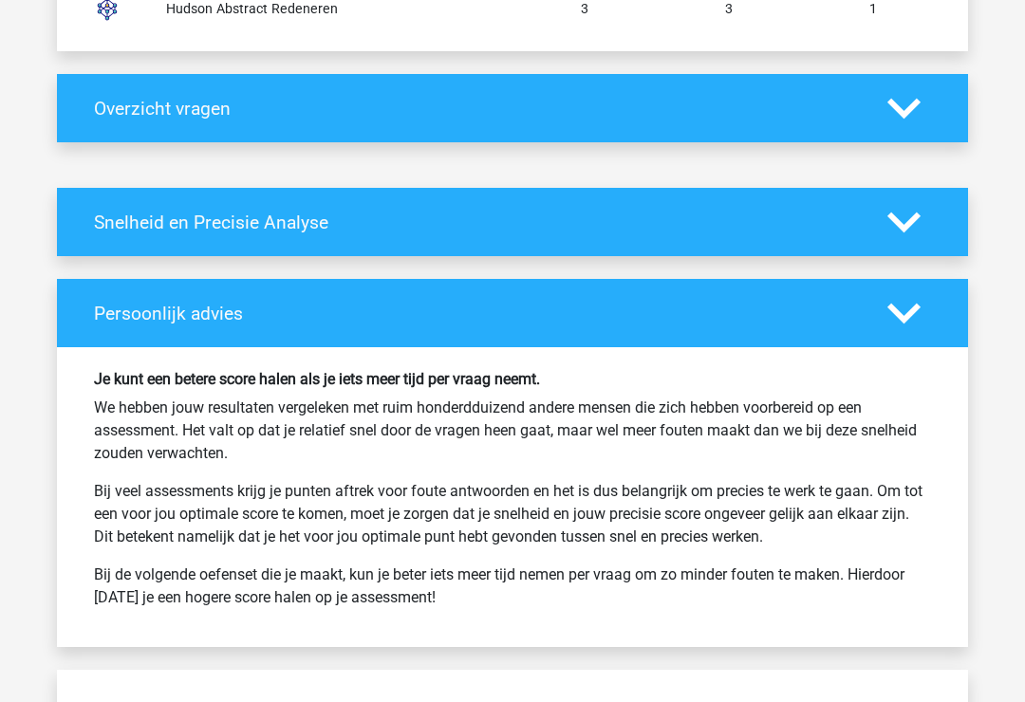
click at [899, 101] on icon at bounding box center [904, 108] width 33 height 33
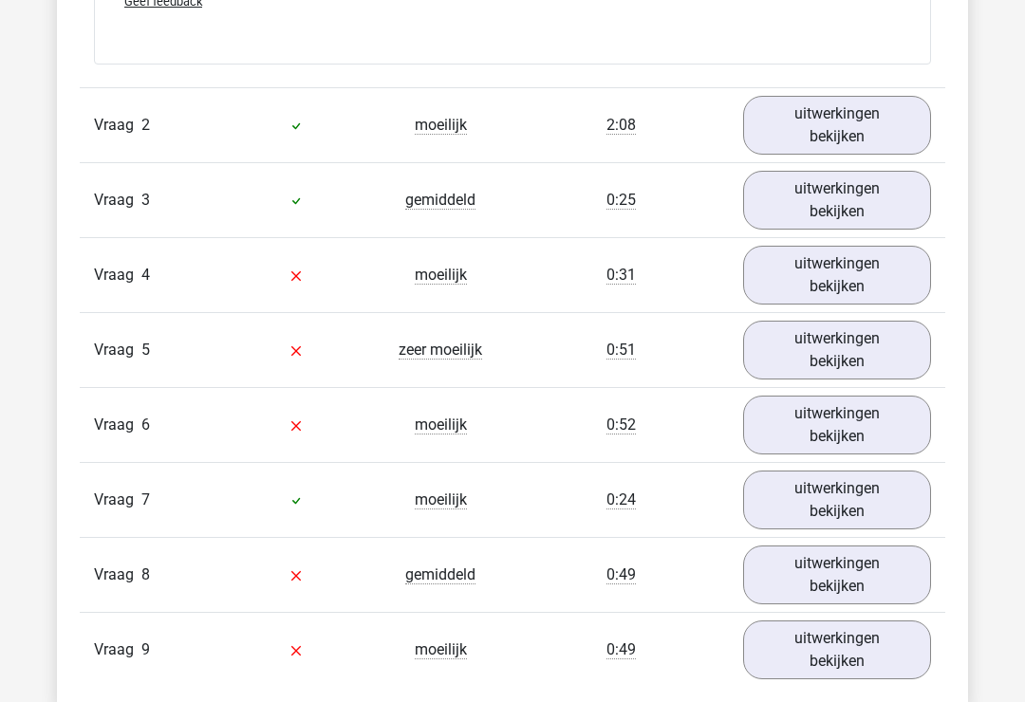
scroll to position [2683, 0]
click at [845, 336] on link "uitwerkingen bekijken" at bounding box center [837, 350] width 188 height 59
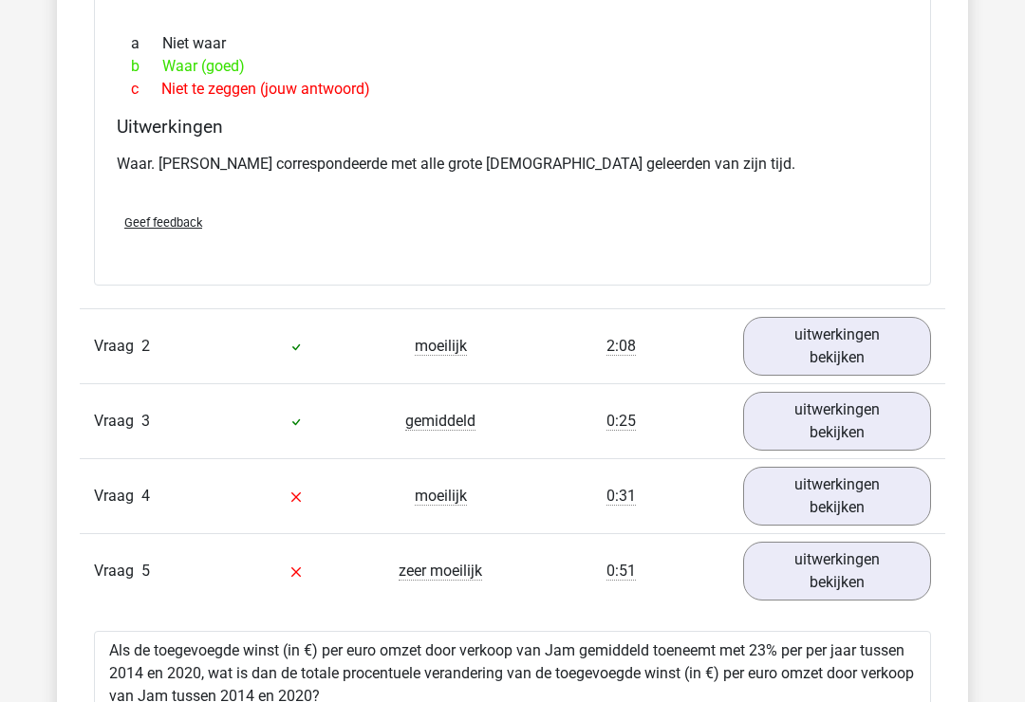
click at [864, 335] on link "uitwerkingen bekijken" at bounding box center [837, 346] width 188 height 59
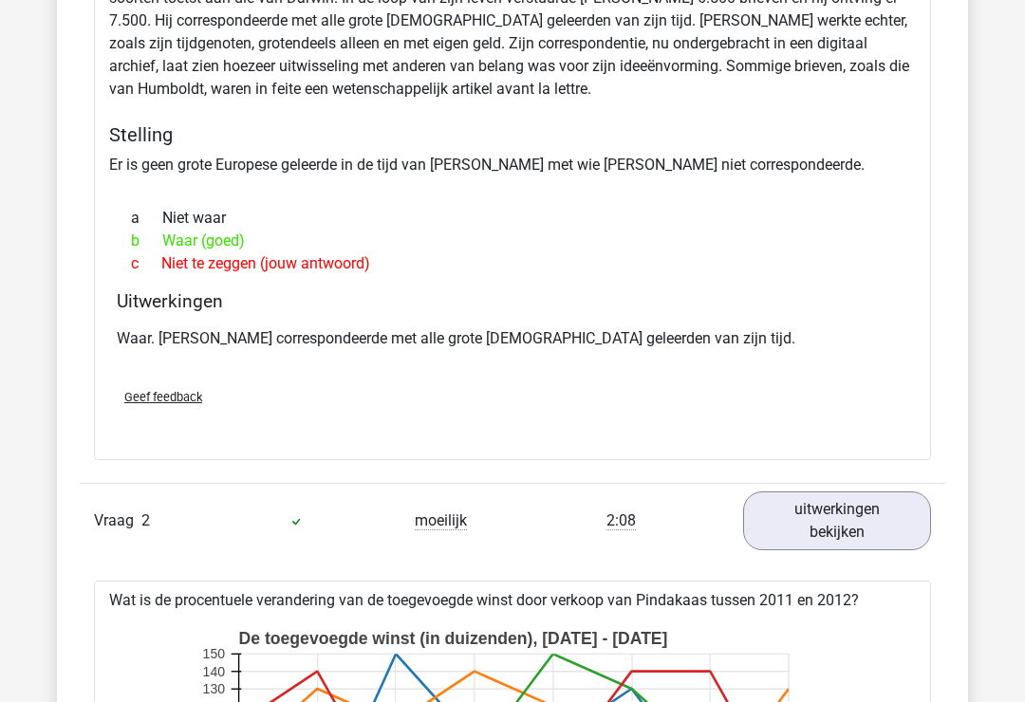
scroll to position [2287, 0]
click at [840, 497] on link "uitwerkingen bekijken" at bounding box center [837, 521] width 188 height 59
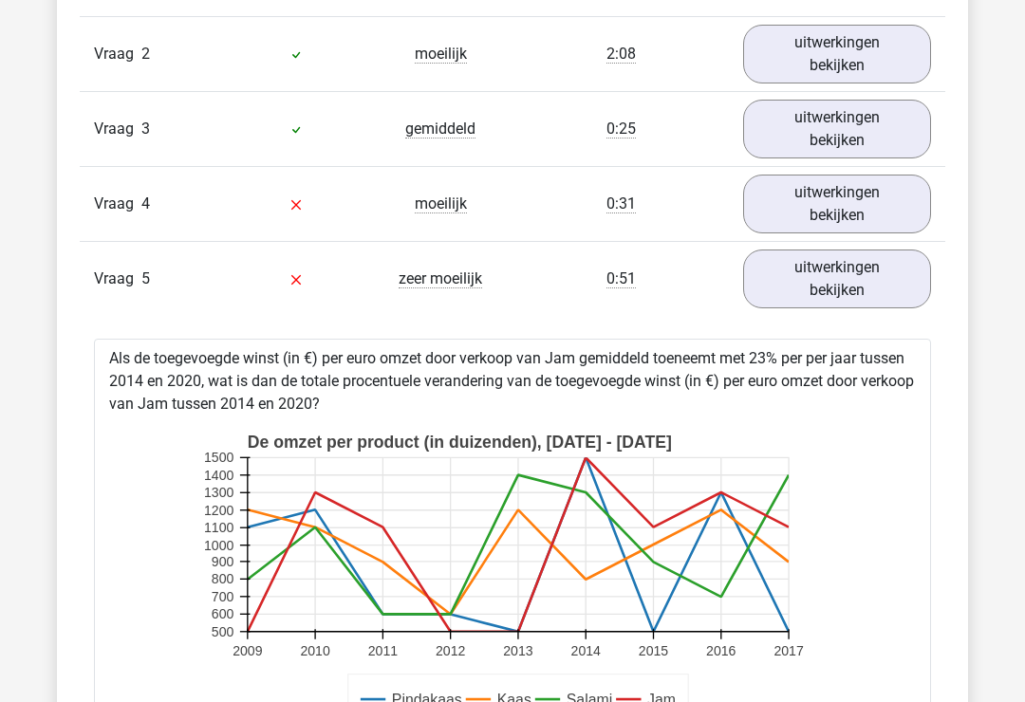
scroll to position [2755, 0]
click at [873, 274] on link "uitwerkingen bekijken" at bounding box center [837, 278] width 188 height 59
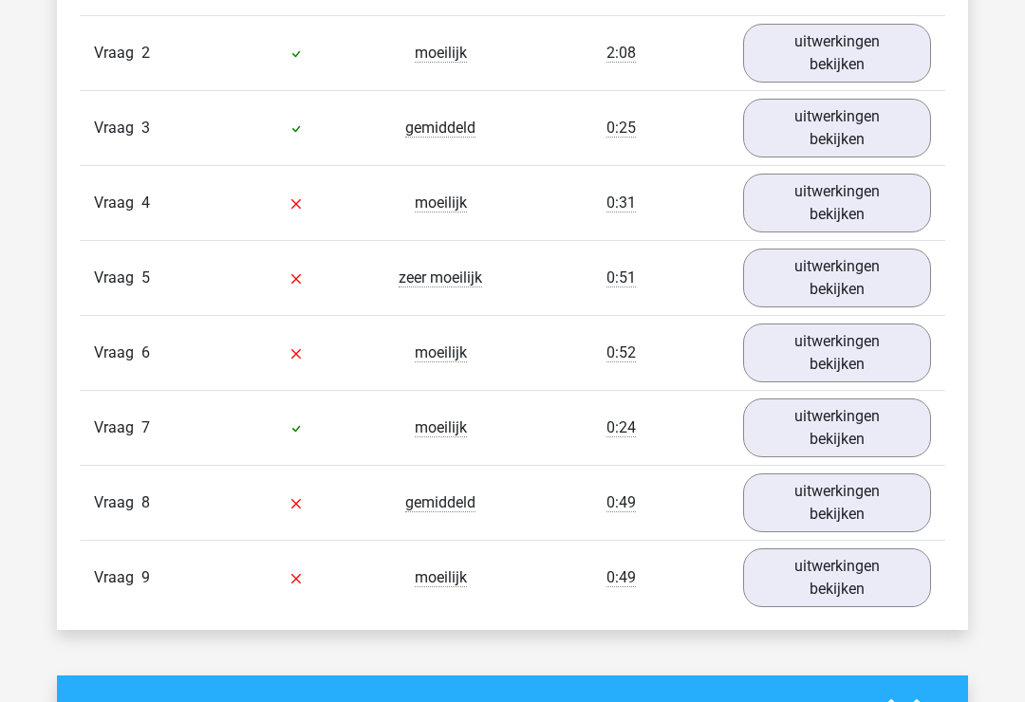
click at [859, 496] on link "uitwerkingen bekijken" at bounding box center [837, 503] width 188 height 59
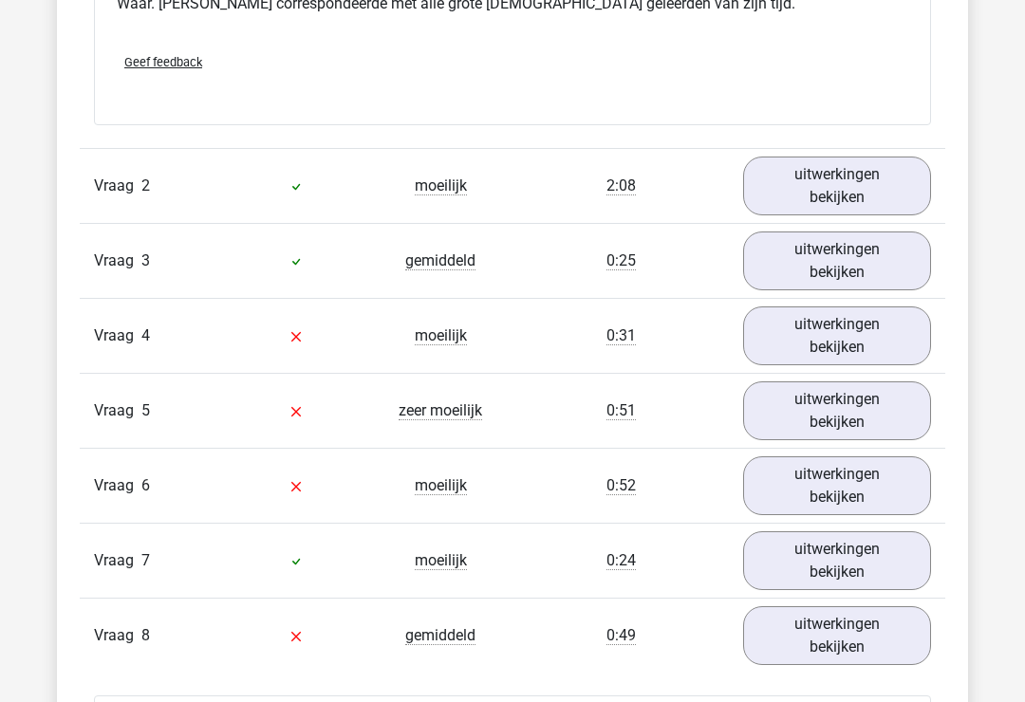
scroll to position [2626, 0]
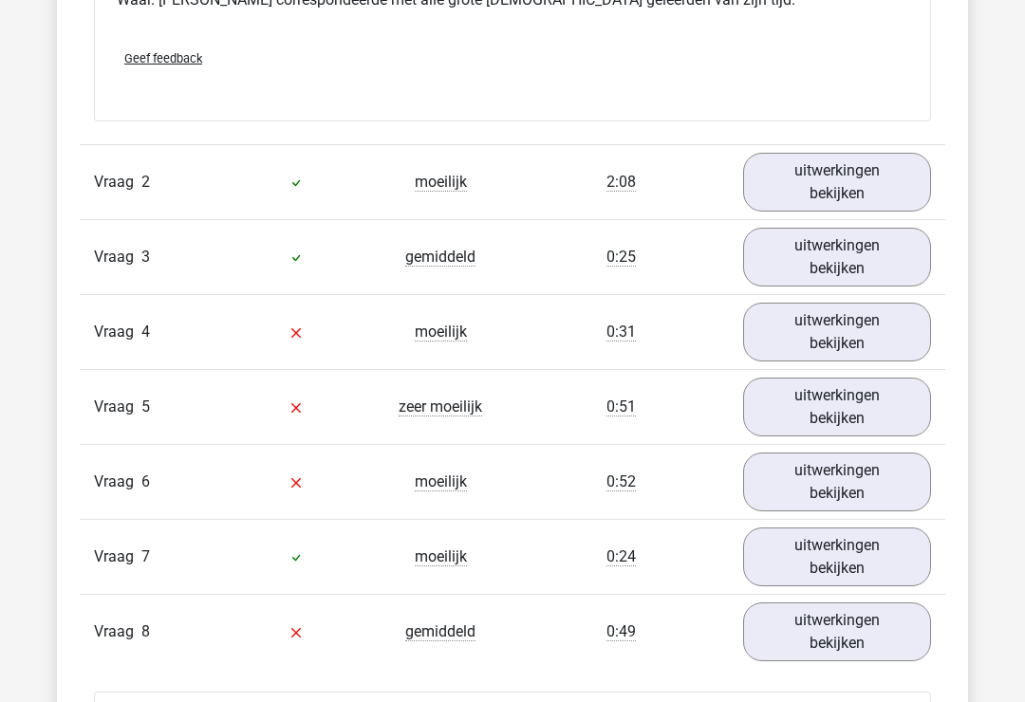
click at [839, 322] on link "uitwerkingen bekijken" at bounding box center [837, 332] width 188 height 59
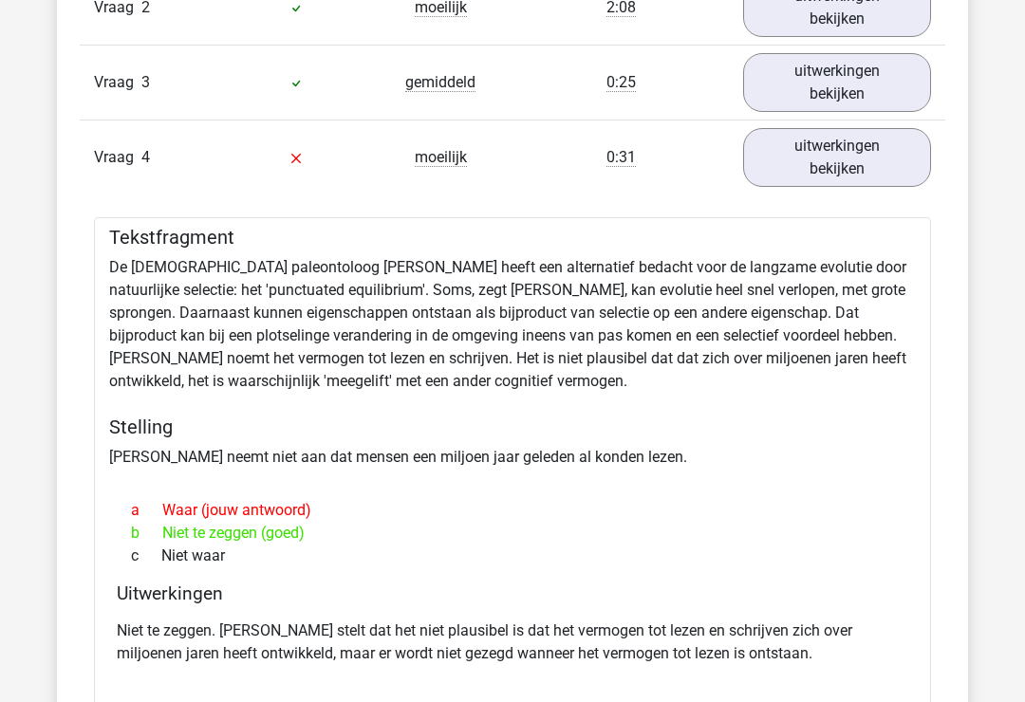
scroll to position [2800, 0]
